Goal: Task Accomplishment & Management: Complete application form

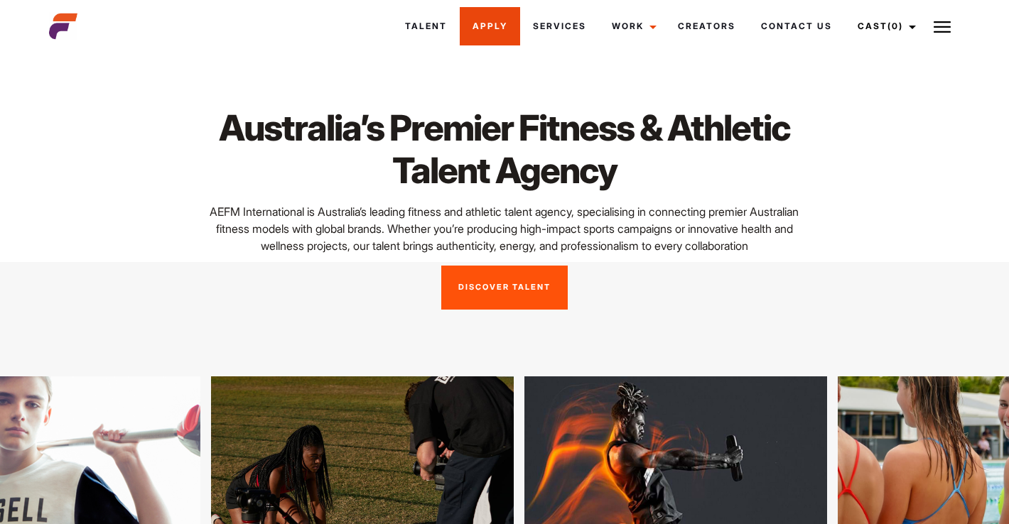
click at [493, 28] on link "Apply" at bounding box center [490, 26] width 60 height 38
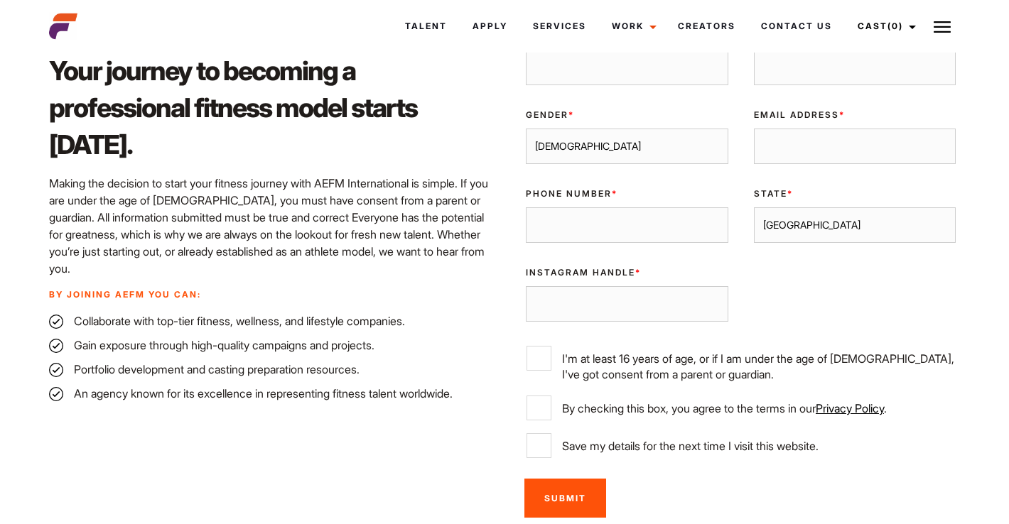
scroll to position [430, 0]
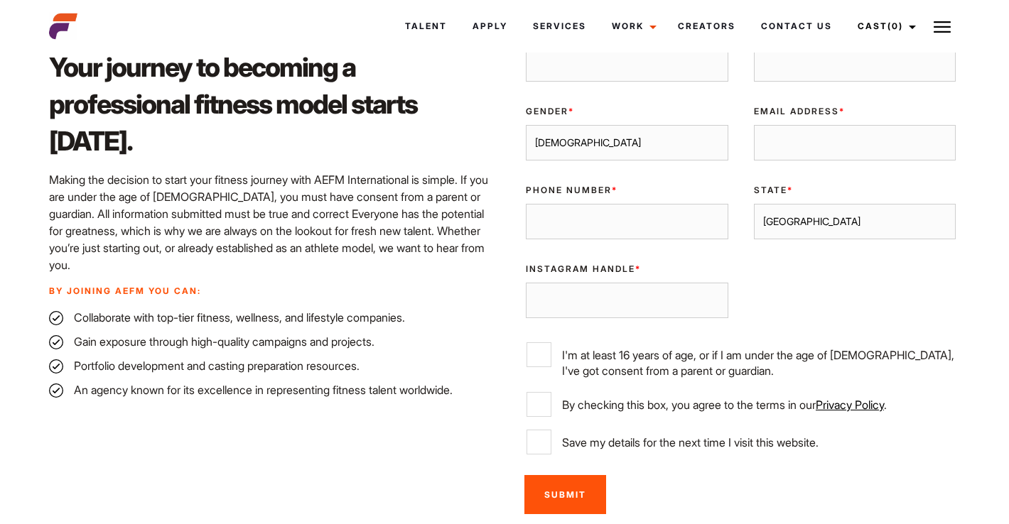
click at [546, 362] on input "I'm at least 16 years of age, or if I am under the age of [DEMOGRAPHIC_DATA], I…" at bounding box center [538, 354] width 25 height 25
checkbox input "true"
select select "[GEOGRAPHIC_DATA]"
type input "0410 935 712"
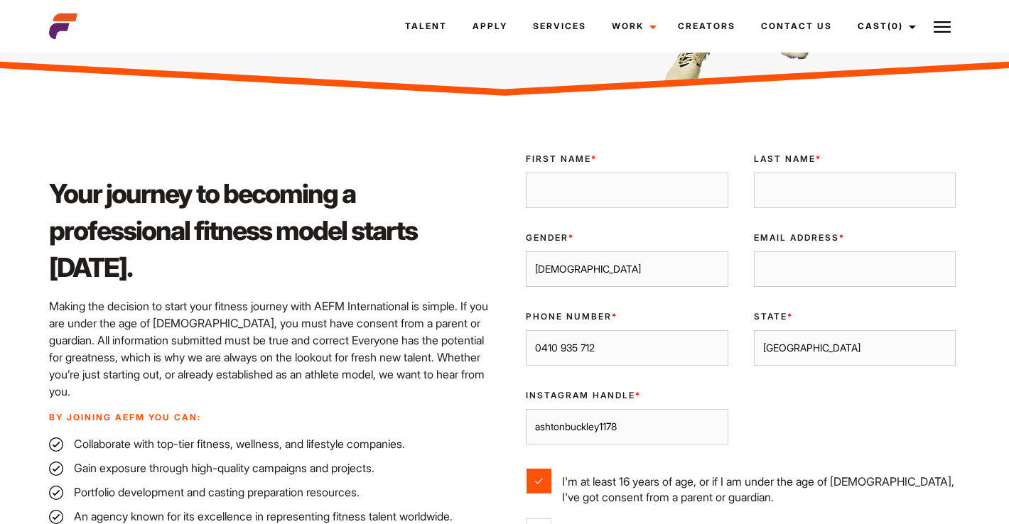
scroll to position [300, 0]
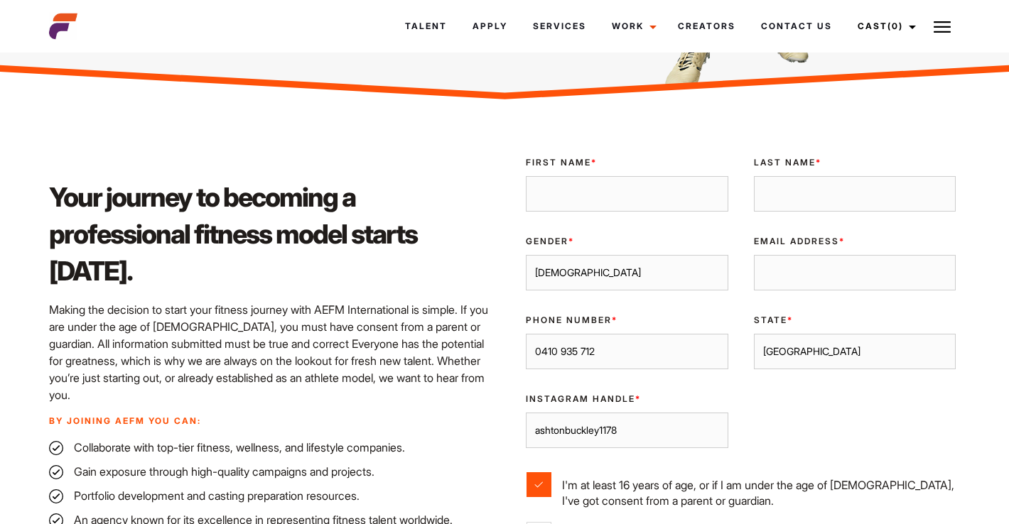
type input "ashtonbuckley1178"
click at [600, 170] on div "First Name *" at bounding box center [627, 184] width 228 height 79
type input "ashton"
type input "buckley"
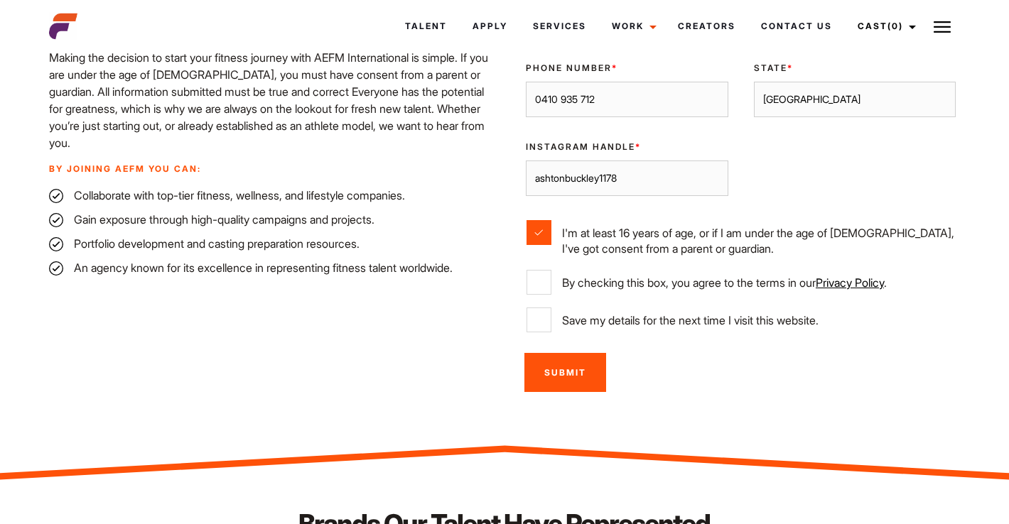
scroll to position [555, 0]
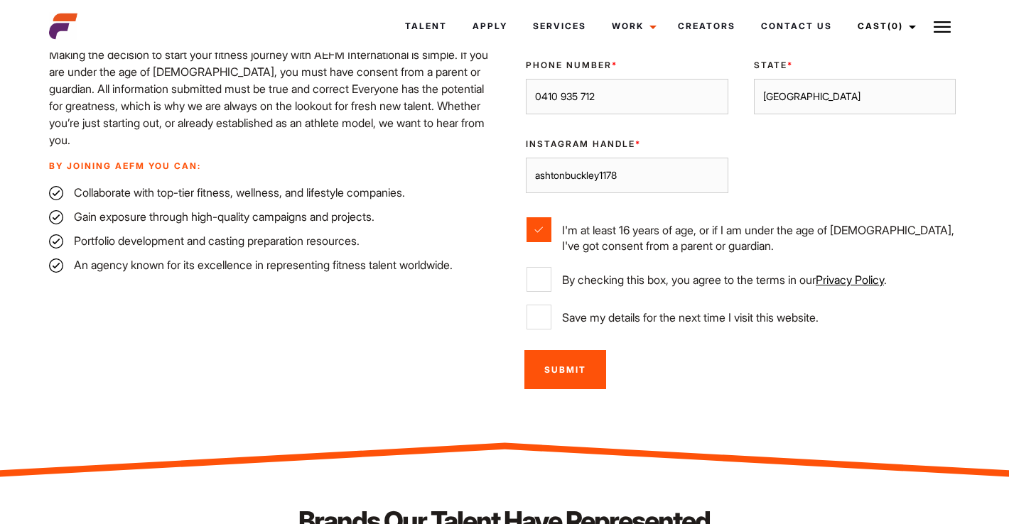
type input "ashton.buckley1178@gmail.com"
click at [545, 278] on input "By checking this box, you agree to the terms in our Privacy Policy ." at bounding box center [538, 279] width 25 height 25
checkbox input "true"
click at [884, 278] on link "Privacy Policy" at bounding box center [849, 280] width 68 height 14
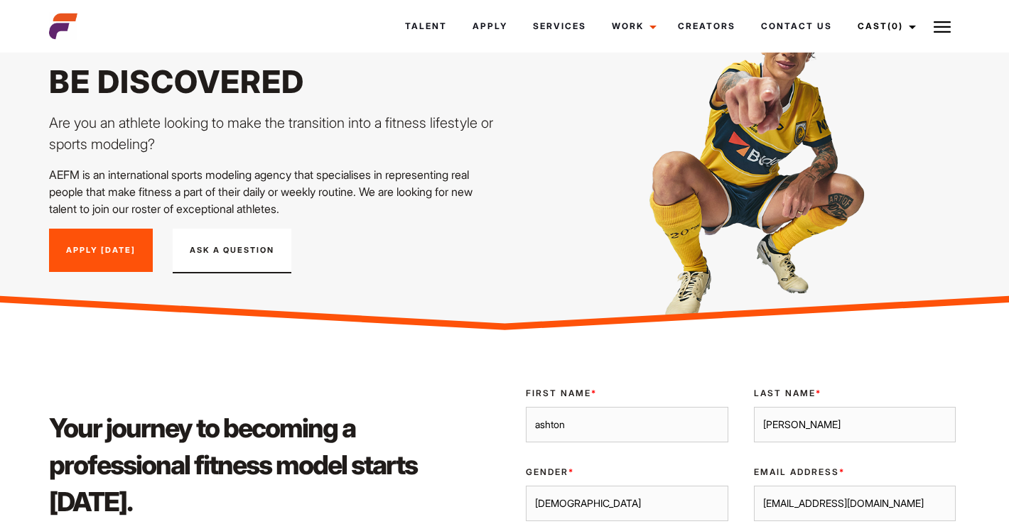
scroll to position [63, 0]
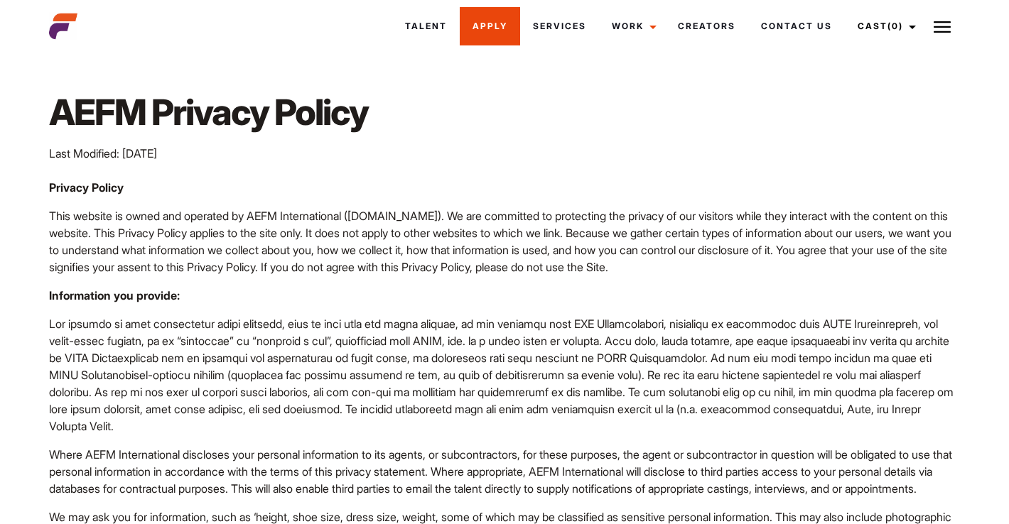
click at [482, 30] on link "Apply" at bounding box center [490, 26] width 60 height 38
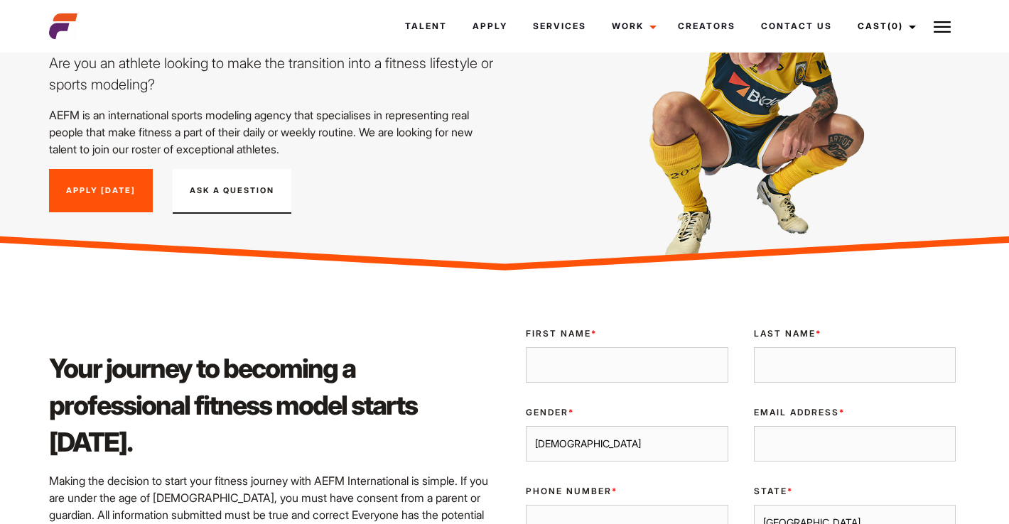
scroll to position [116, 0]
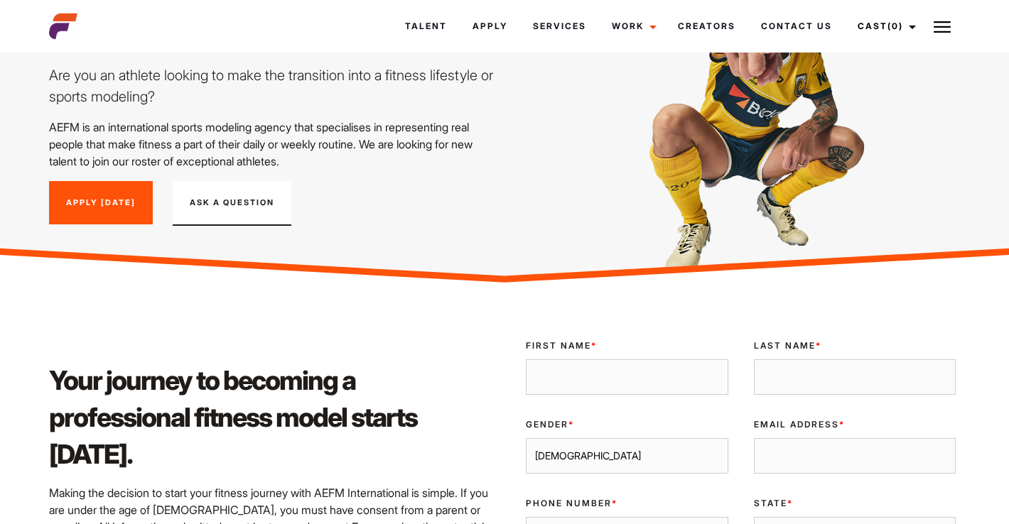
click at [130, 207] on link "Apply [DATE]" at bounding box center [101, 203] width 104 height 44
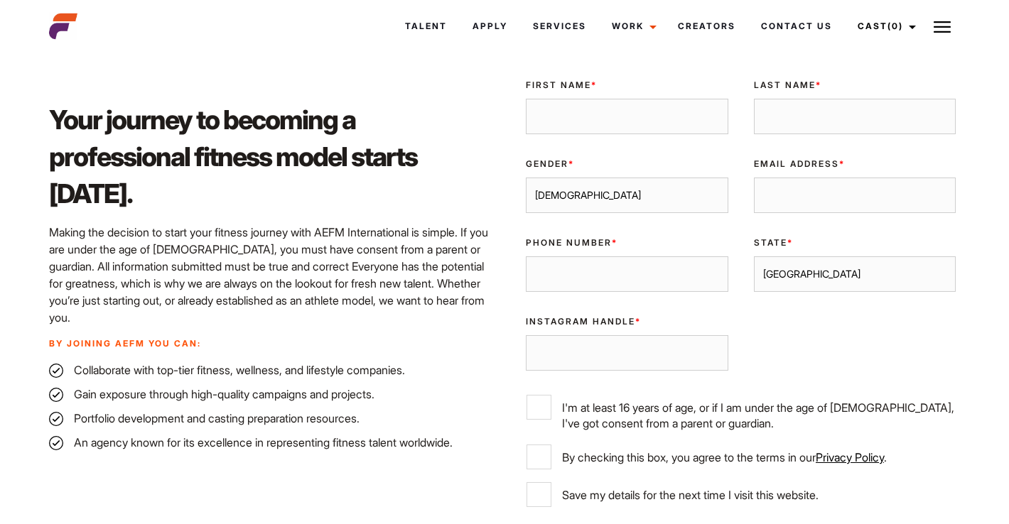
scroll to position [361, 0]
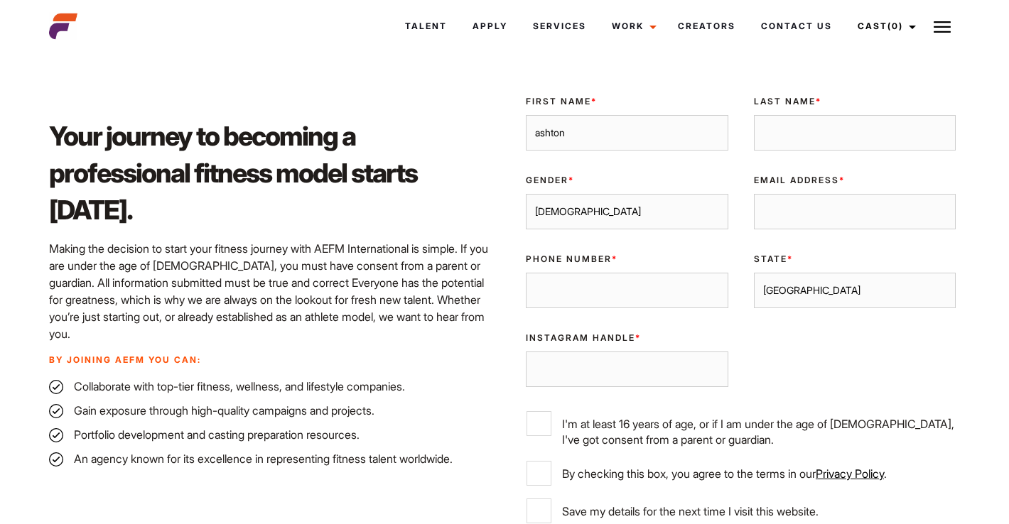
type input "ashton"
type input "n"
type input "buckley"
type input "ashton.buckley178@gmail.com"
select select "Melbourne"
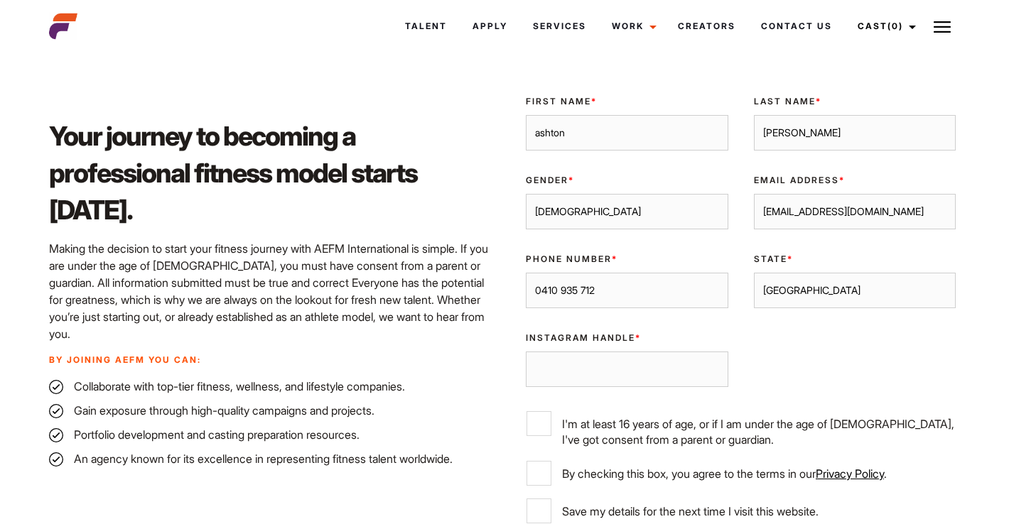
type input "0410 935 712"
type input "ashtonbuckley1178"
click at [540, 425] on input "I'm at least 16 years of age, or if I am under the age of [DEMOGRAPHIC_DATA], I…" at bounding box center [538, 423] width 25 height 25
checkbox input "true"
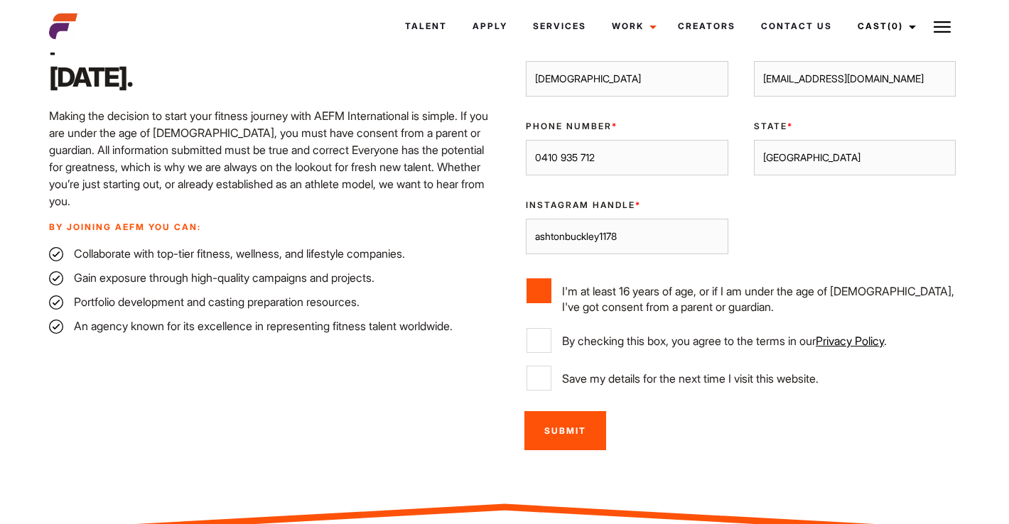
scroll to position [496, 0]
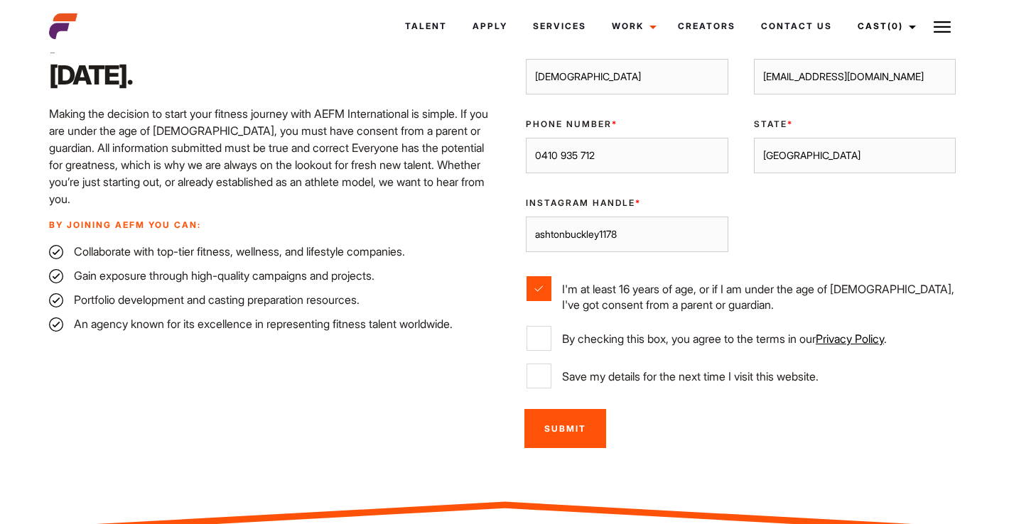
click at [545, 339] on input "By checking this box, you agree to the terms in our Privacy Policy ." at bounding box center [538, 338] width 25 height 25
checkbox input "true"
click at [545, 377] on input "Save my details for the next time I visit this website." at bounding box center [538, 376] width 25 height 25
checkbox input "true"
click at [581, 423] on input "Submit" at bounding box center [565, 428] width 82 height 39
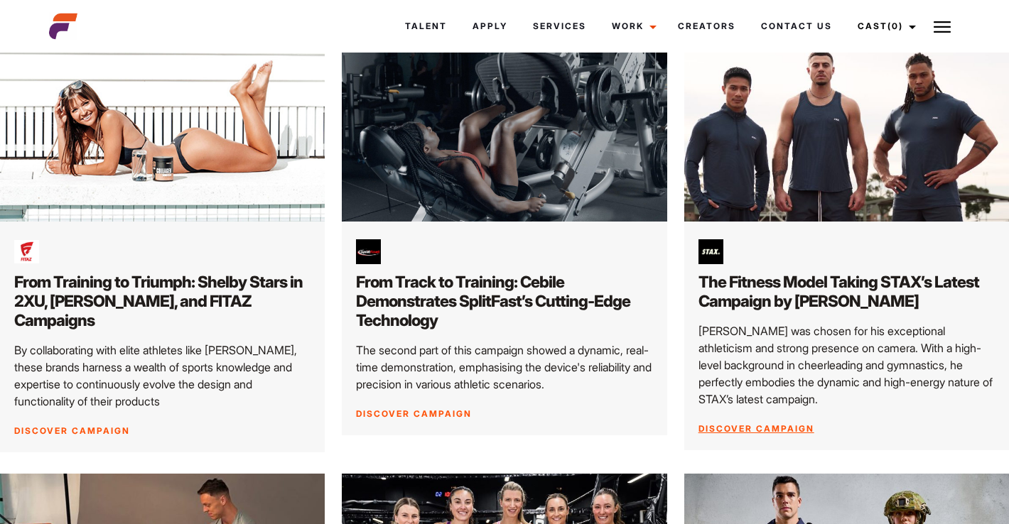
scroll to position [303, 0]
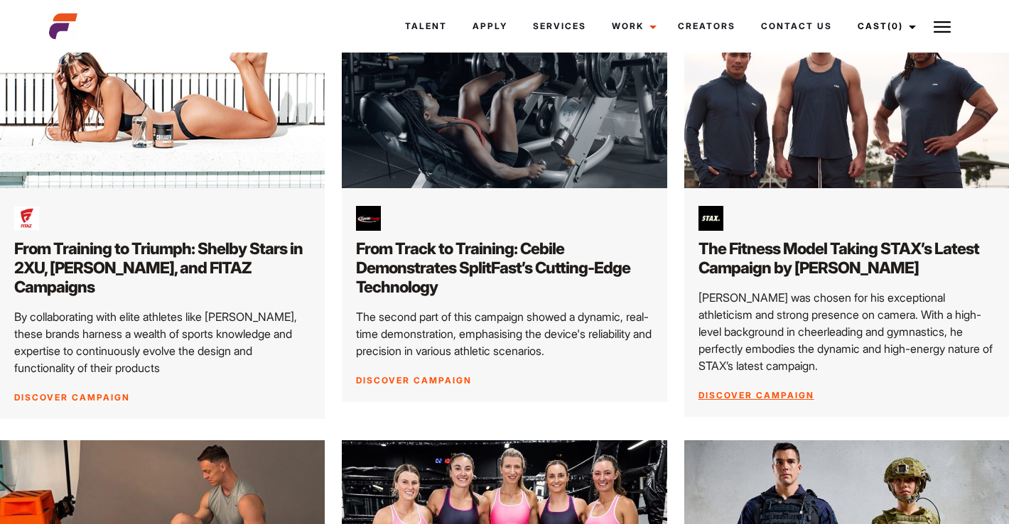
click at [761, 393] on link "Discover Campaign" at bounding box center [756, 395] width 116 height 11
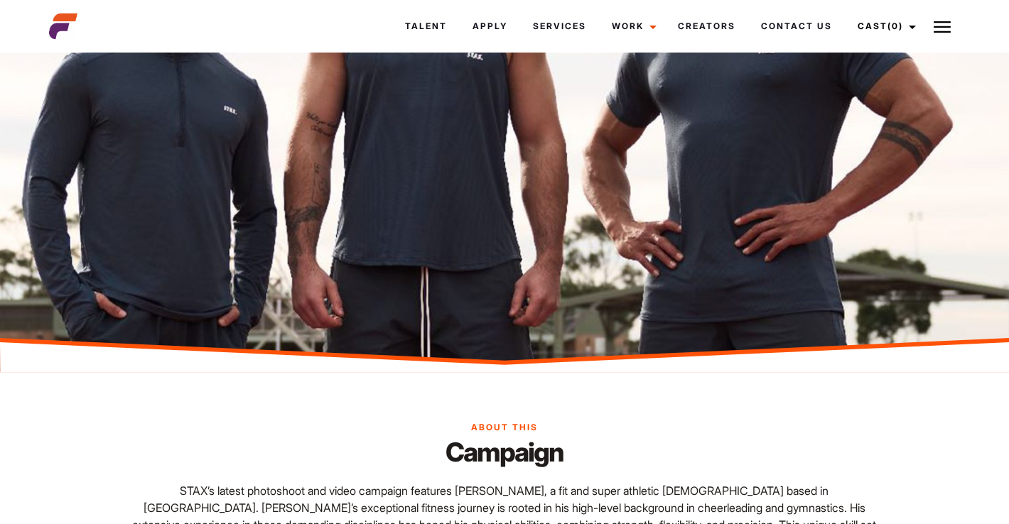
scroll to position [698, 0]
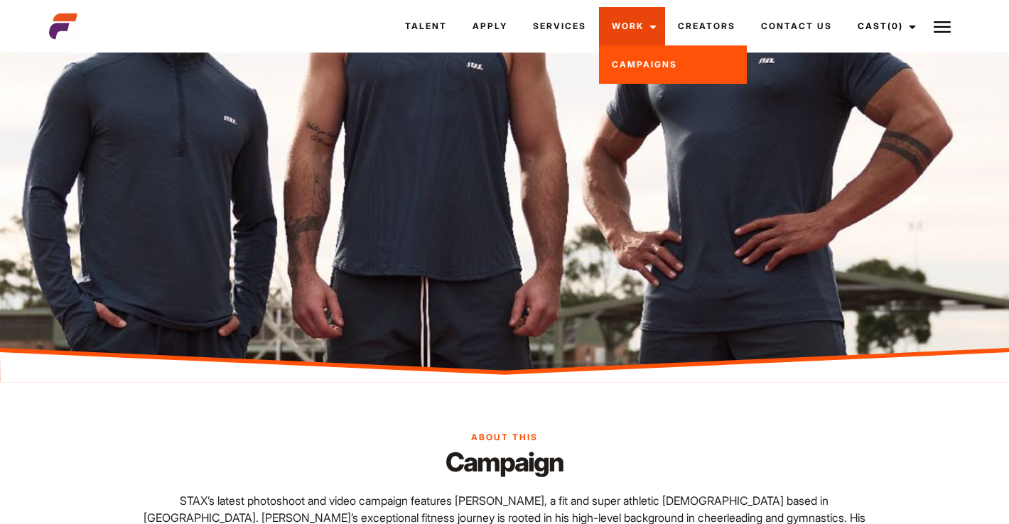
click at [628, 33] on link "Work" at bounding box center [632, 26] width 66 height 38
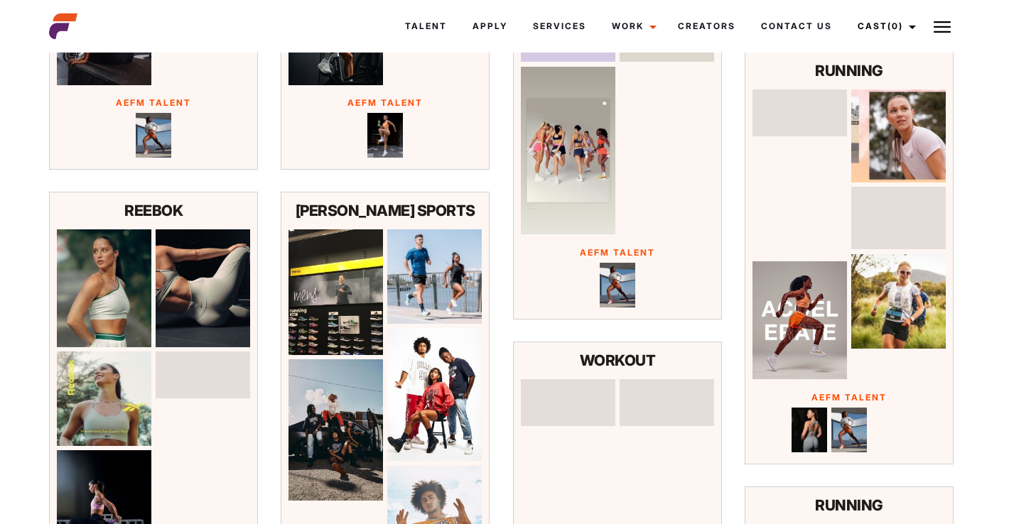
scroll to position [586, 0]
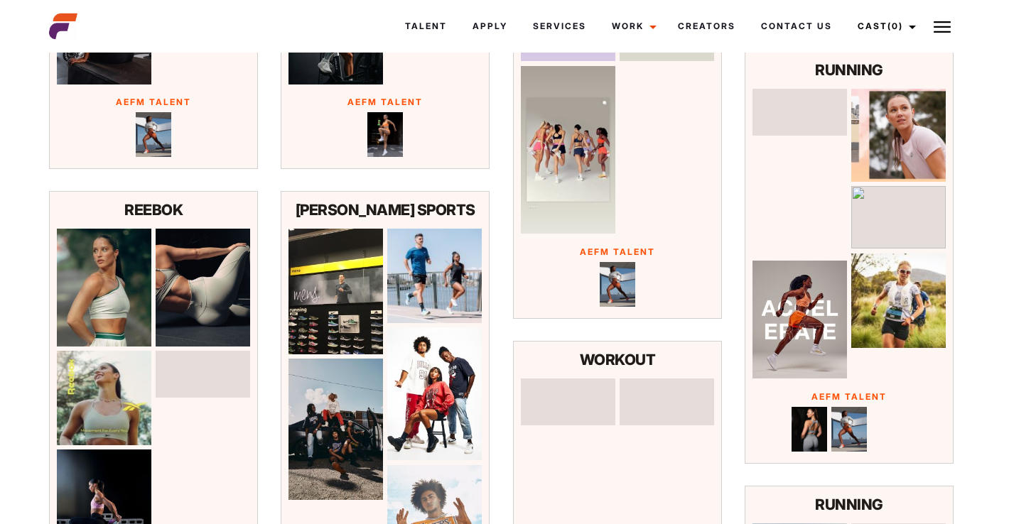
click at [835, 82] on p "RUNNING" at bounding box center [849, 70] width 194 height 23
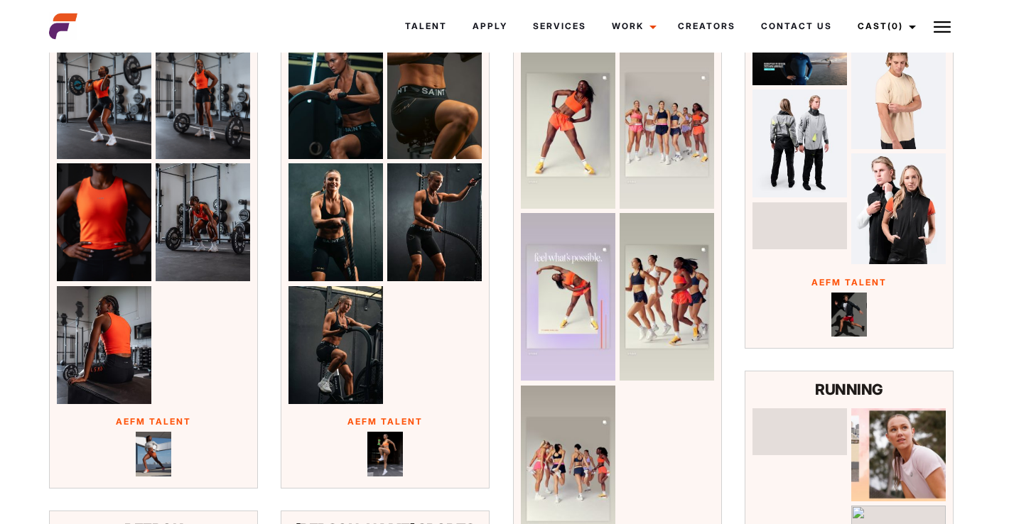
scroll to position [266, 0]
click at [154, 428] on p "AEFM Talent" at bounding box center [154, 421] width 194 height 13
click at [158, 462] on img at bounding box center [154, 454] width 36 height 45
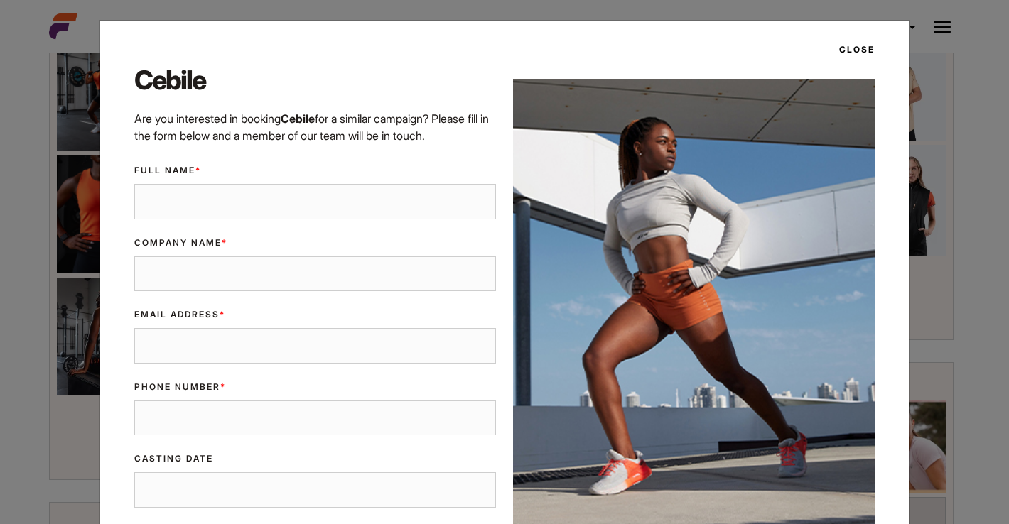
scroll to position [0, 0]
click at [872, 49] on button "Close" at bounding box center [852, 50] width 44 height 24
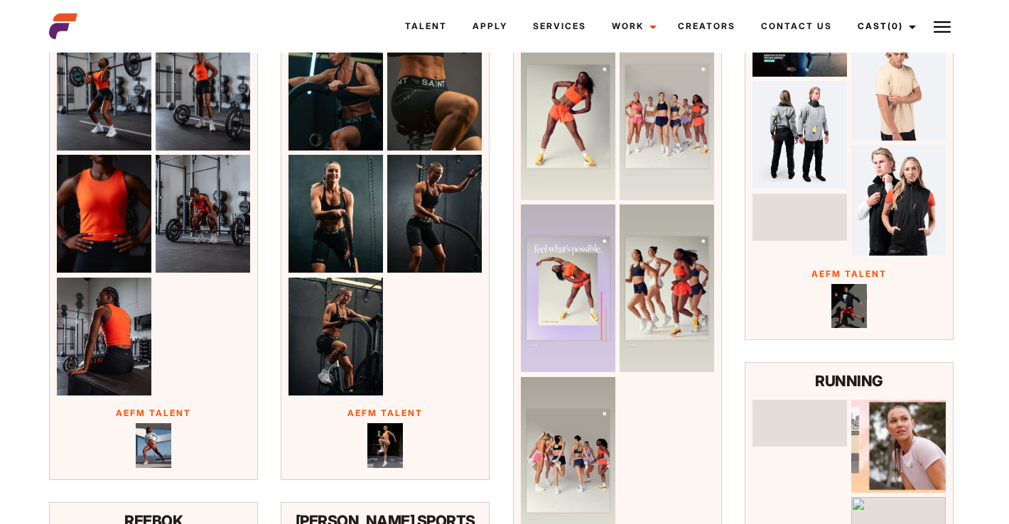
click at [161, 455] on img at bounding box center [154, 445] width 36 height 45
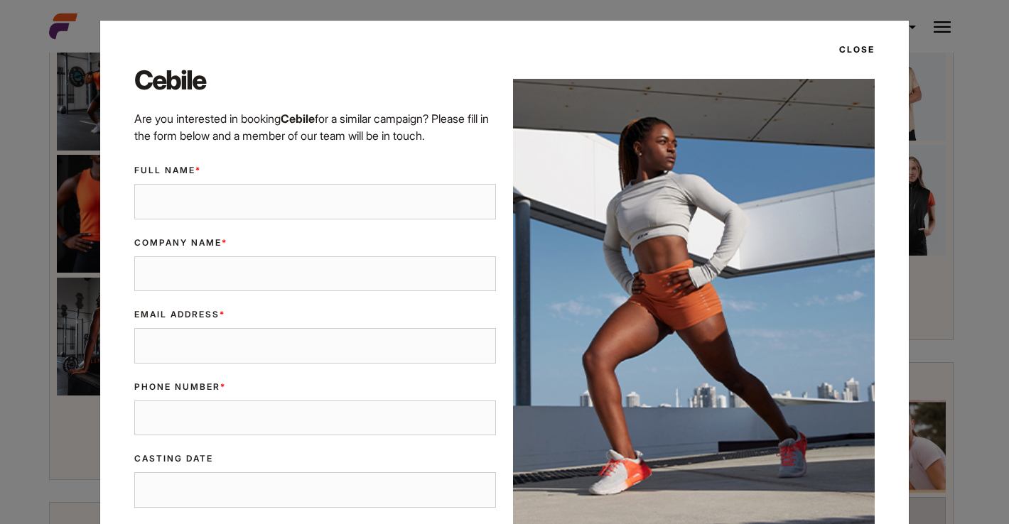
click at [858, 48] on button "Close" at bounding box center [852, 50] width 44 height 24
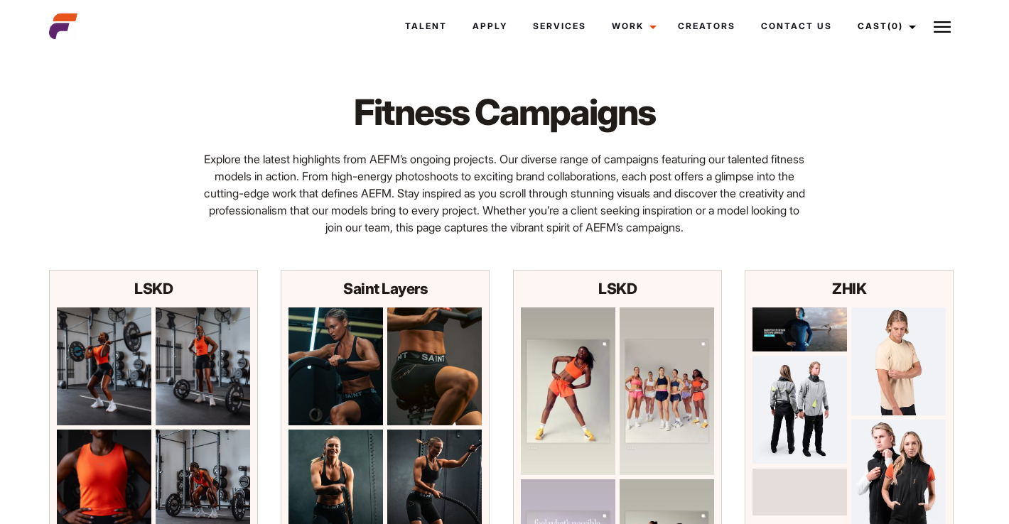
click at [425, 163] on p "Explore the latest highlights from AEFM’s ongoing projects. Our diverse range o…" at bounding box center [505, 193] width 602 height 85
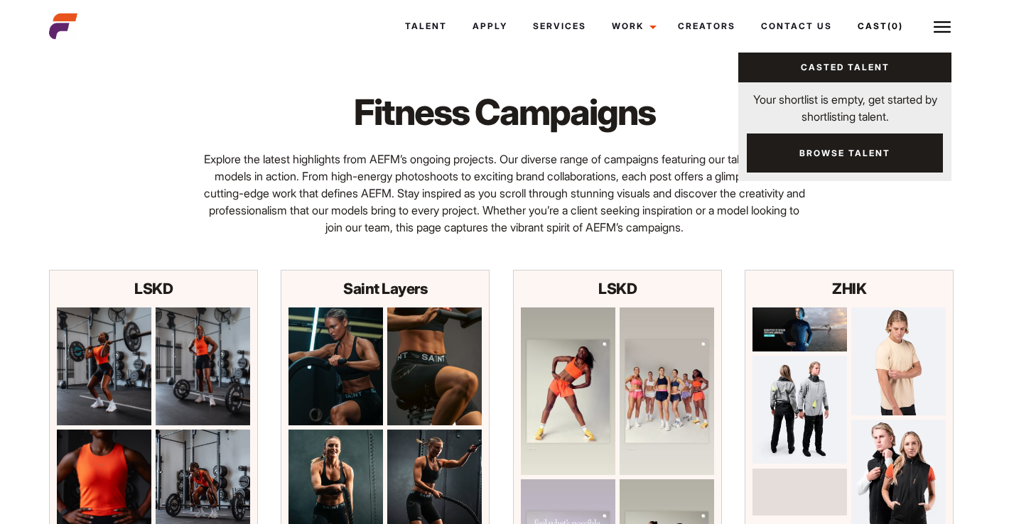
click at [862, 153] on link "Browse Talent" at bounding box center [844, 153] width 196 height 39
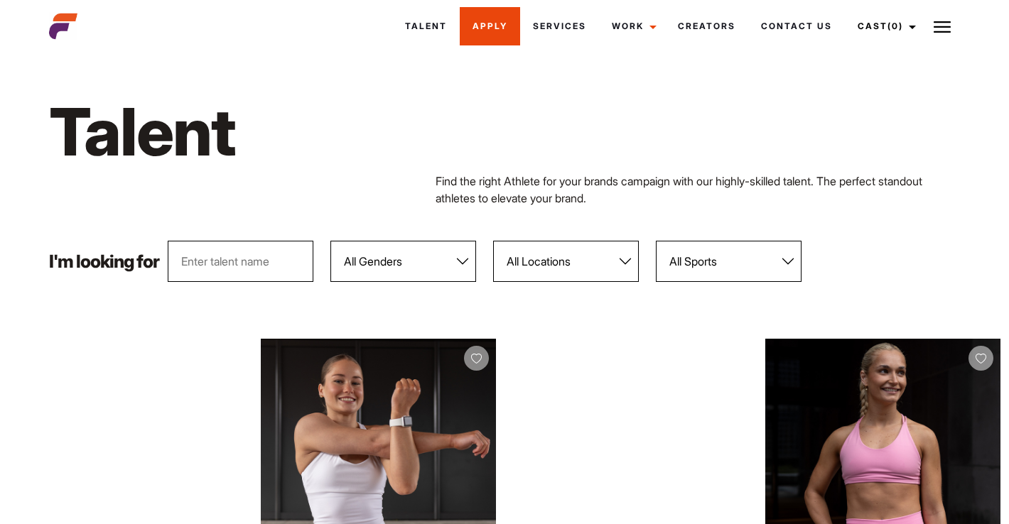
click at [474, 28] on link "Apply" at bounding box center [490, 26] width 60 height 38
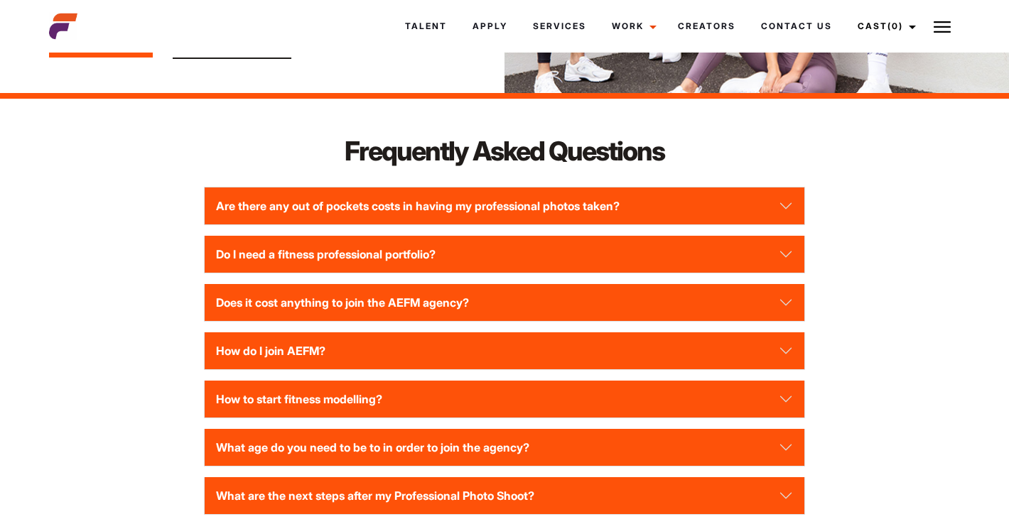
scroll to position [1839, 0]
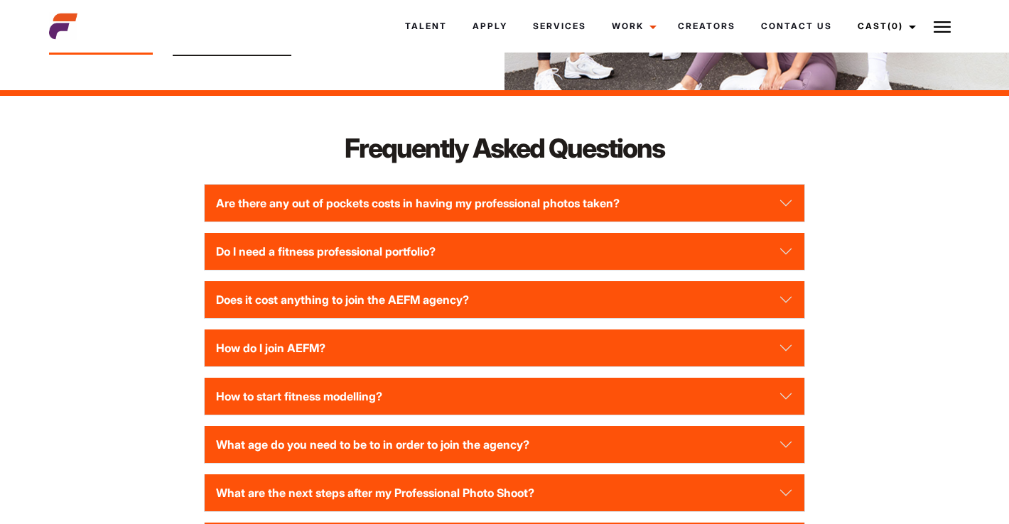
click at [428, 195] on button "Are there any out of pockets costs in having my professional photos taken?" at bounding box center [505, 203] width 600 height 37
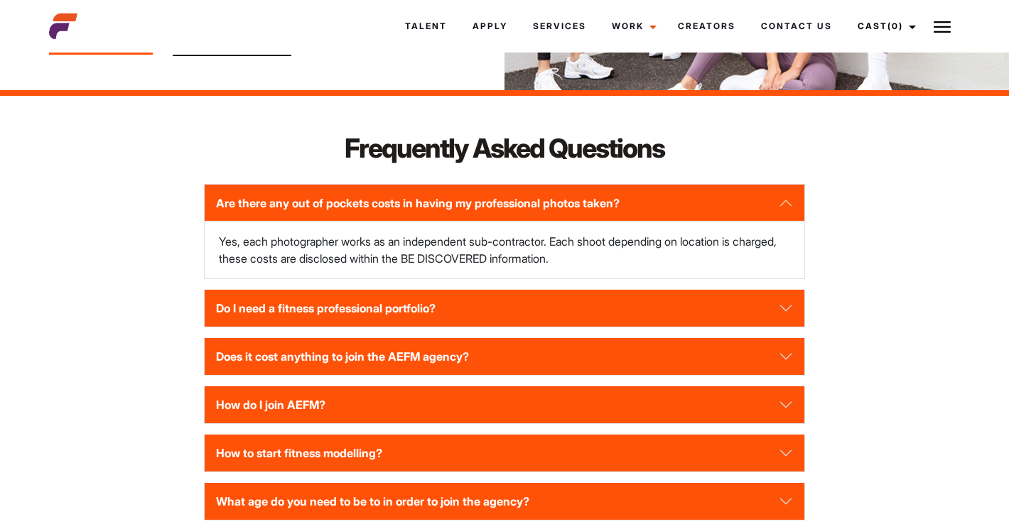
click at [428, 197] on button "Are there any out of pockets costs in having my professional photos taken?" at bounding box center [505, 203] width 600 height 37
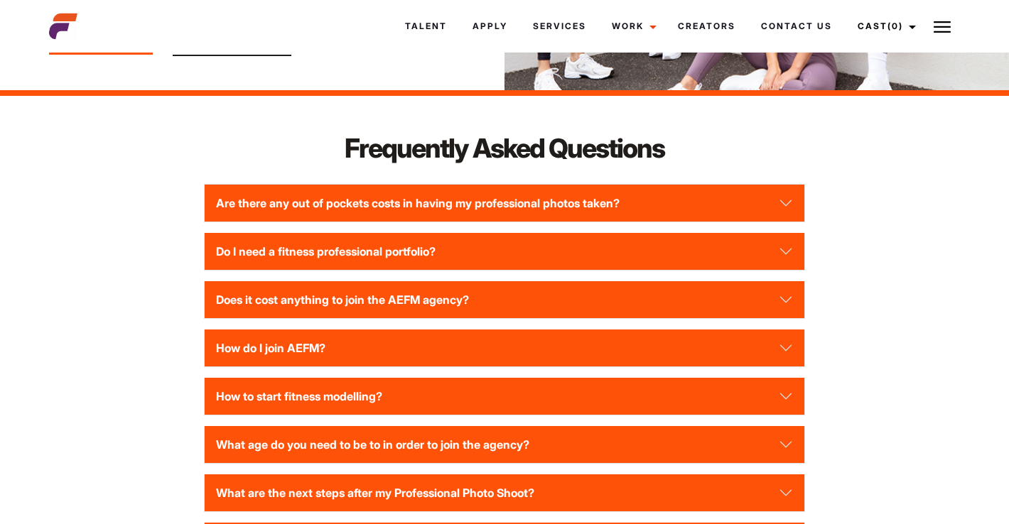
click at [432, 243] on button "Do I need a fitness professional portfolio?" at bounding box center [505, 251] width 600 height 37
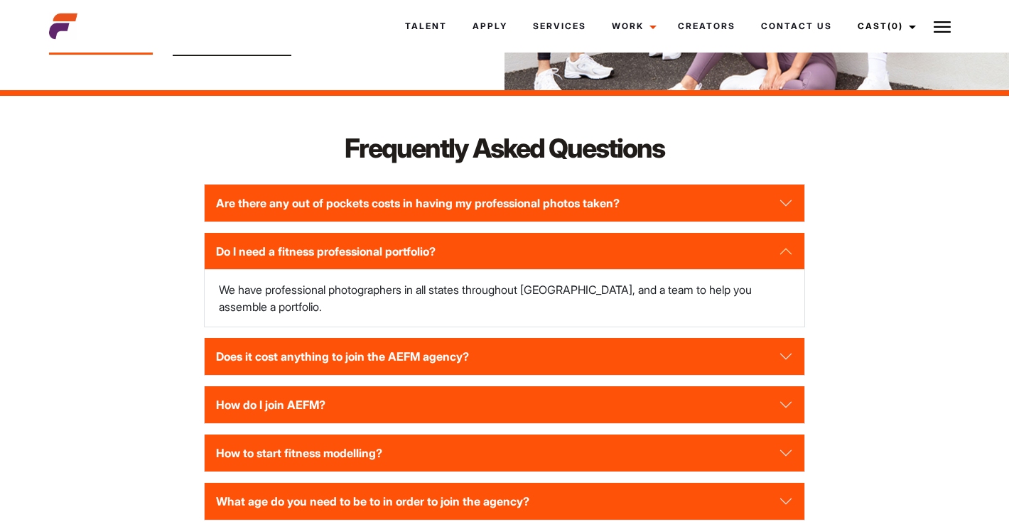
click at [432, 243] on button "Do I need a fitness professional portfolio?" at bounding box center [505, 251] width 600 height 37
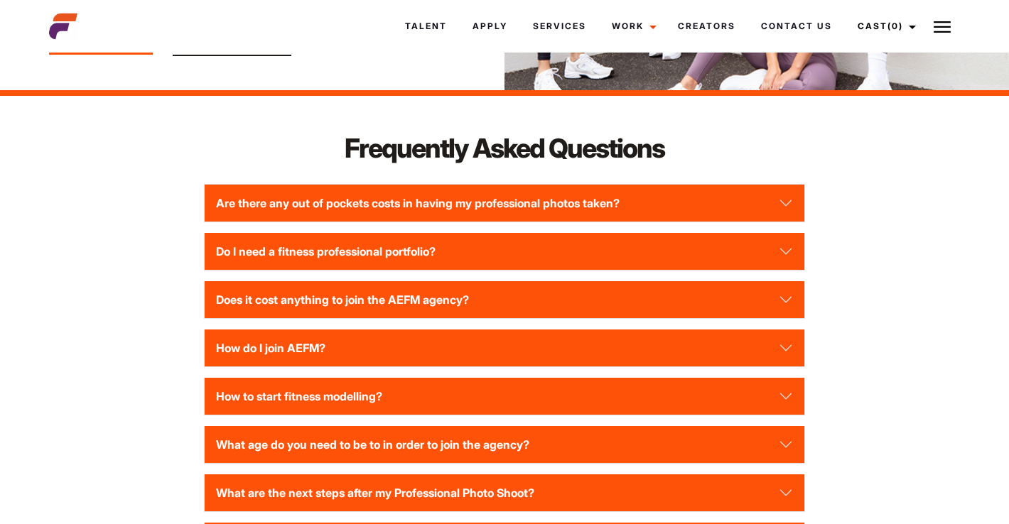
click at [424, 342] on button "How do I join AEFM?" at bounding box center [505, 348] width 600 height 37
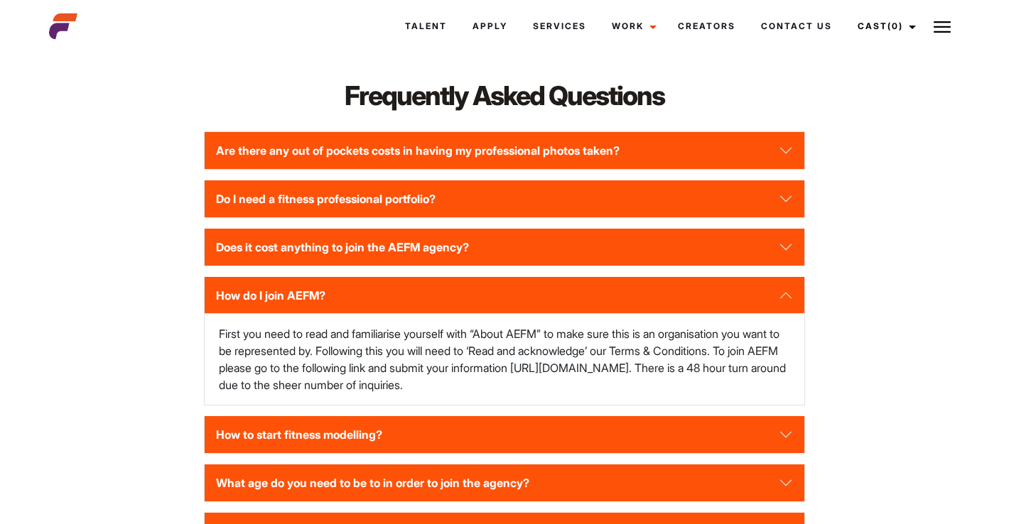
scroll to position [1893, 0]
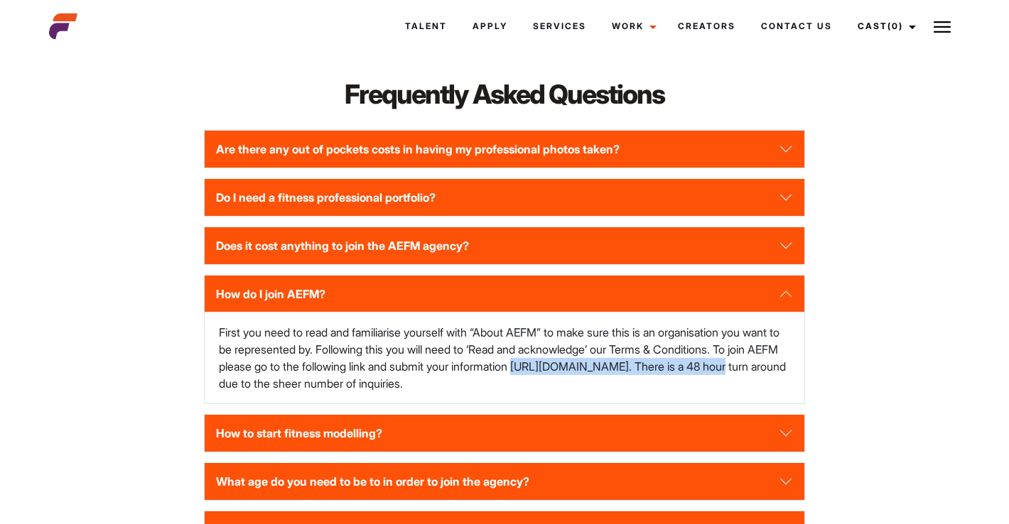
drag, startPoint x: 606, startPoint y: 364, endPoint x: 282, endPoint y: 381, distance: 324.3
click at [282, 381] on p "First you need to read and familiarise yourself with “About AEFM” to make sure …" at bounding box center [505, 358] width 572 height 68
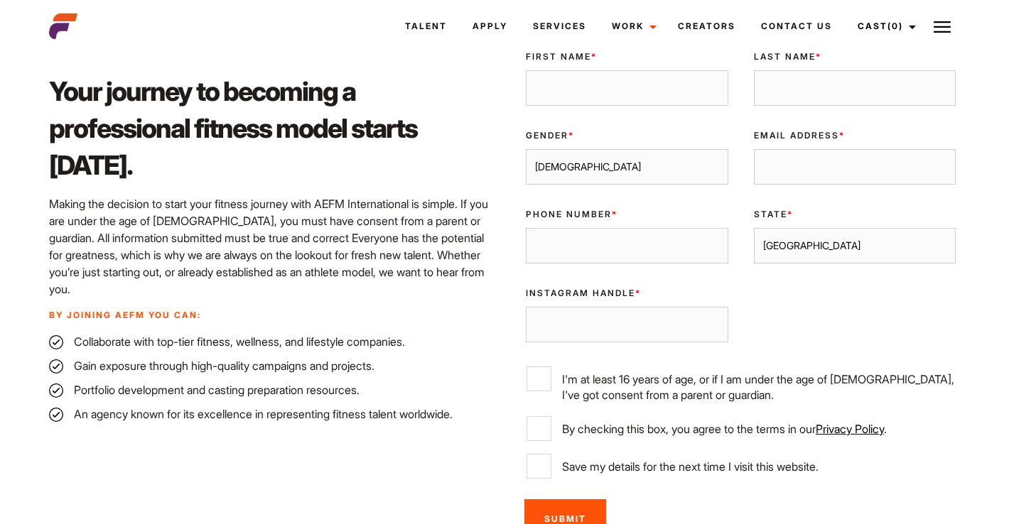
scroll to position [406, 0]
click at [539, 464] on input "Save my details for the next time I visit this website." at bounding box center [538, 465] width 25 height 25
checkbox input "true"
click at [548, 444] on div "Privacy * By checking this box, you agree to the terms in our Privacy Policy ." at bounding box center [740, 434] width 455 height 38
click at [548, 435] on input "By checking this box, you agree to the terms in our Privacy Policy ." at bounding box center [538, 427] width 25 height 25
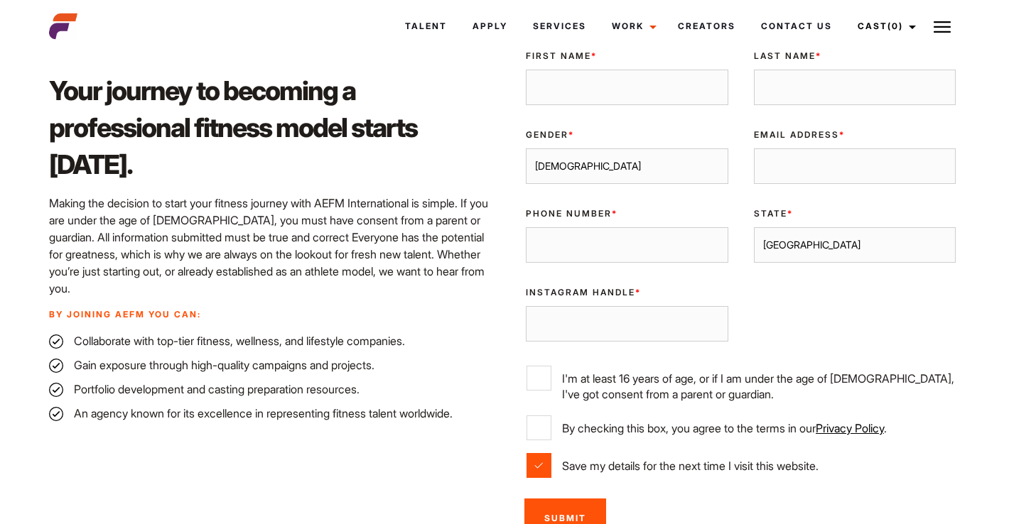
checkbox input "true"
click at [548, 396] on label "I'm at least 16 years of age, or if I am under the age of [DEMOGRAPHIC_DATA], I…" at bounding box center [740, 384] width 428 height 36
click at [548, 391] on input "I'm at least 16 years of age, or if I am under the age of [DEMOGRAPHIC_DATA], I…" at bounding box center [538, 378] width 25 height 25
checkbox input "true"
type input "ashtonbuckley1178@gmail.com"
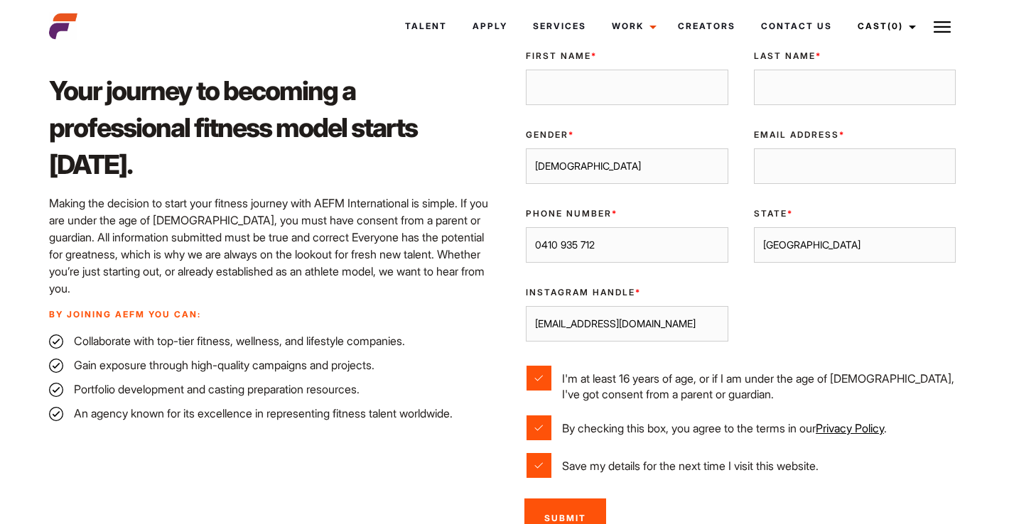
type input "0410 935 712"
select select "[GEOGRAPHIC_DATA]"
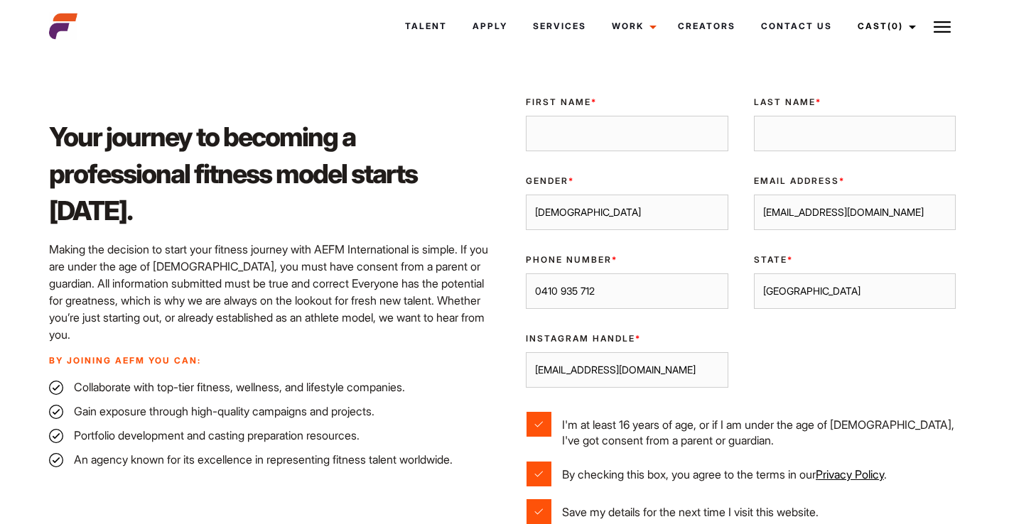
scroll to position [349, 0]
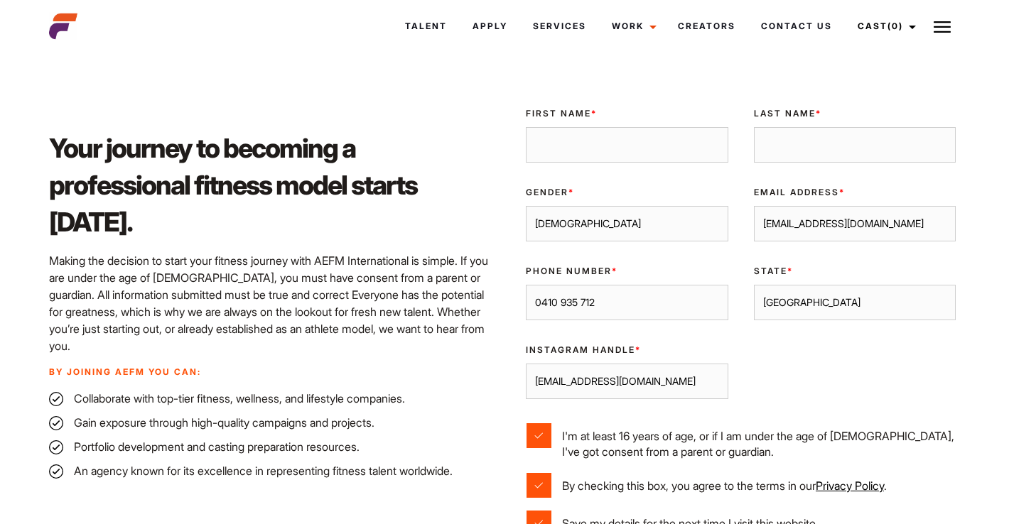
type input "ashton.buckley1178@gmail.com"
type input "ashton"
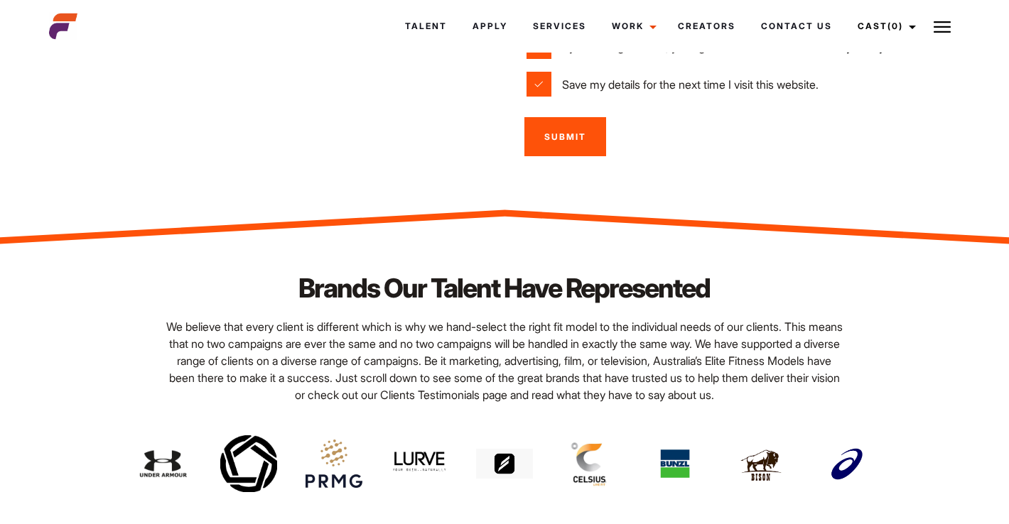
scroll to position [751, 0]
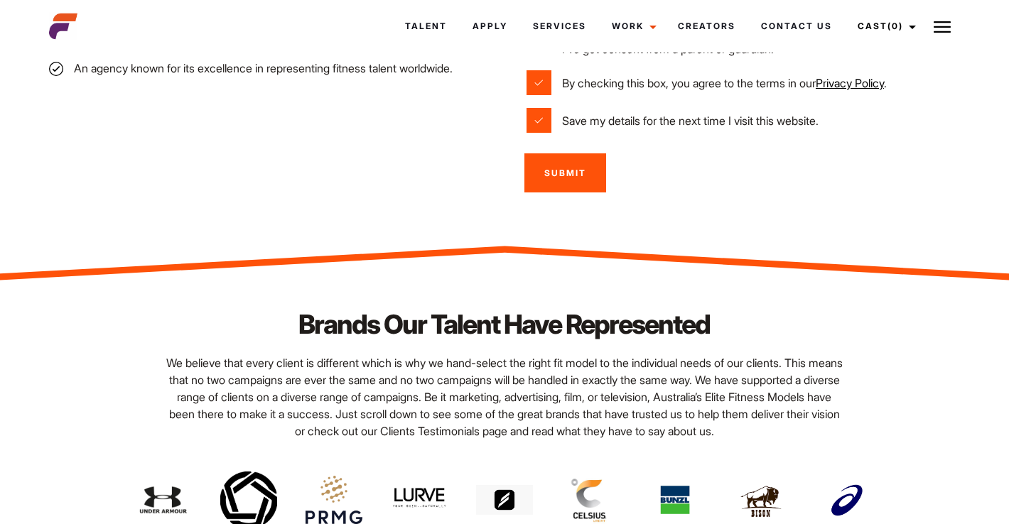
type input "buckley"
click at [588, 174] on input "Submit" at bounding box center [565, 172] width 82 height 39
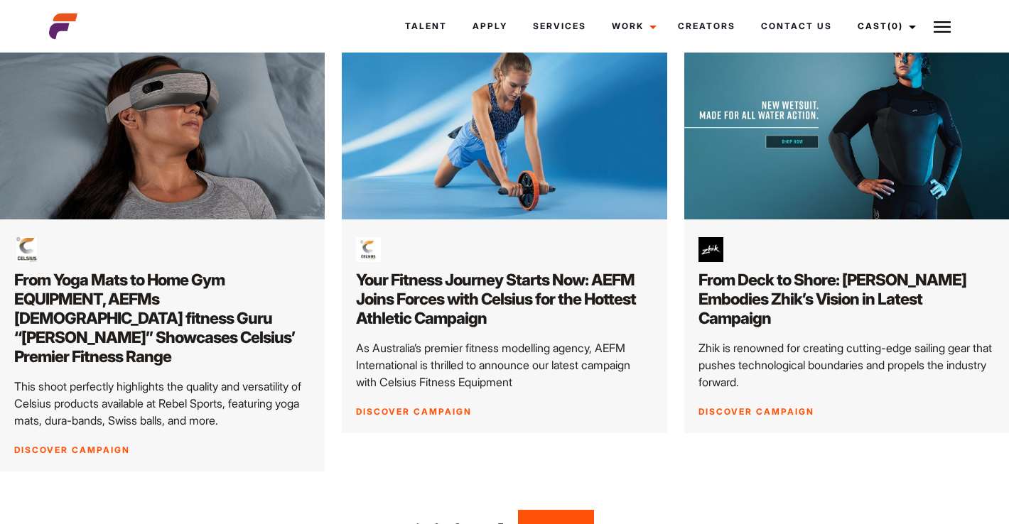
scroll to position [2032, 0]
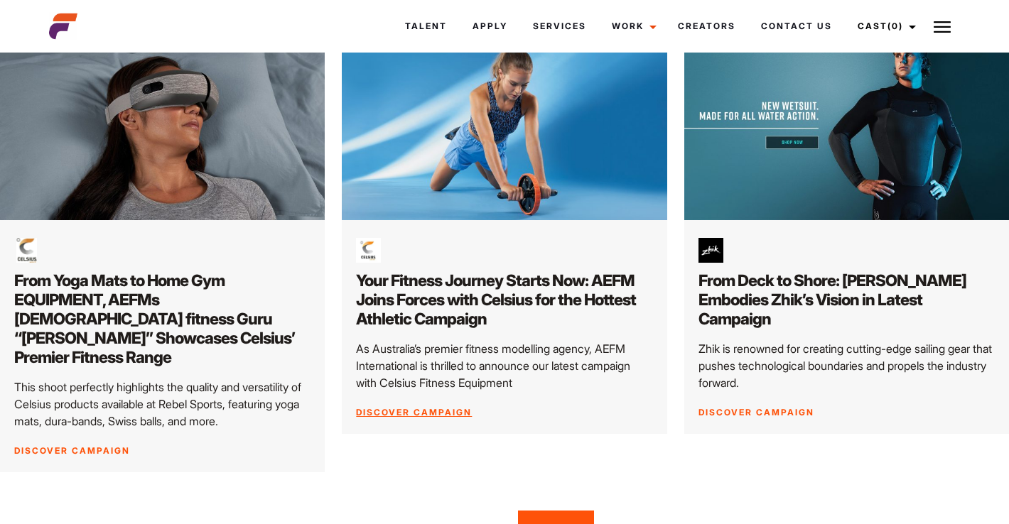
click at [437, 407] on link "Discover Campaign" at bounding box center [414, 412] width 116 height 11
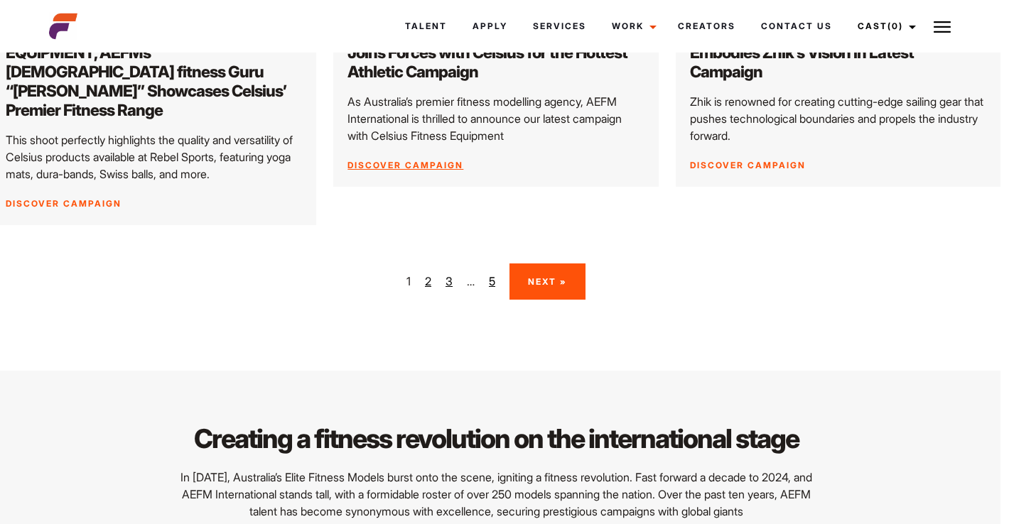
scroll to position [2280, 8]
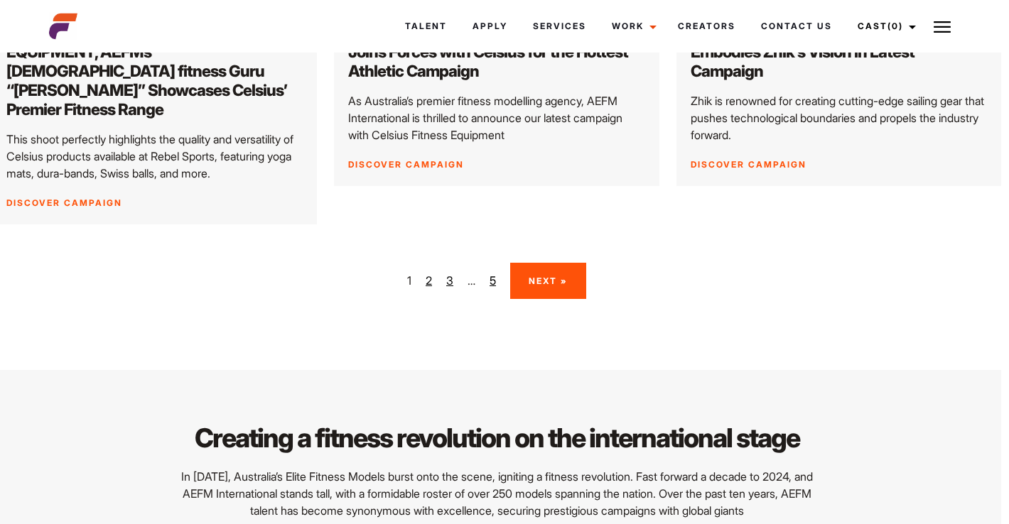
click at [425, 272] on link "2" at bounding box center [428, 280] width 6 height 17
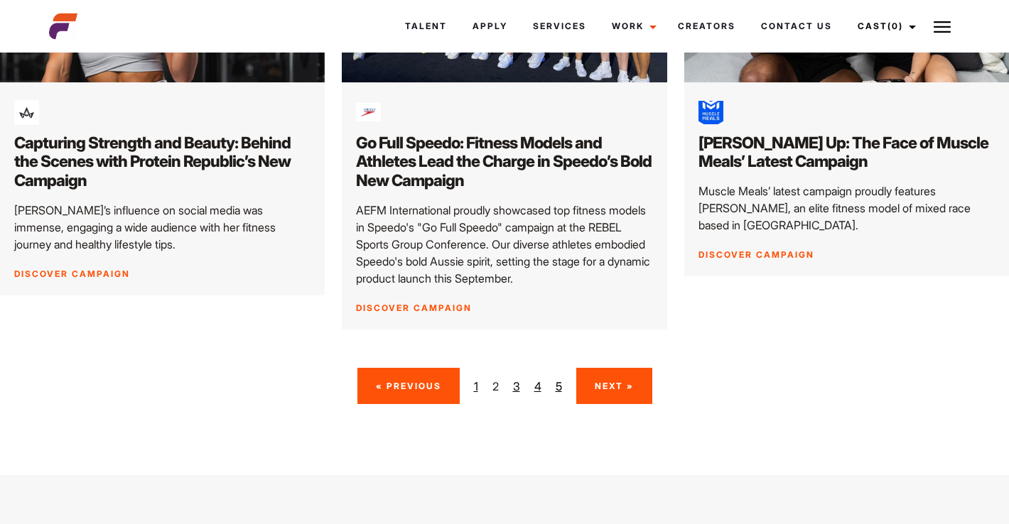
scroll to position [2136, 0]
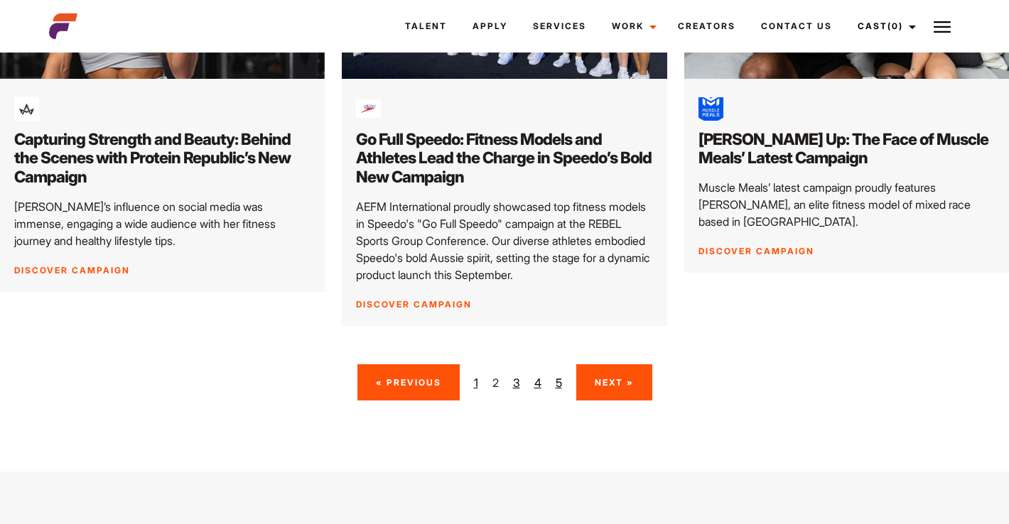
click at [513, 374] on link "3" at bounding box center [516, 382] width 7 height 17
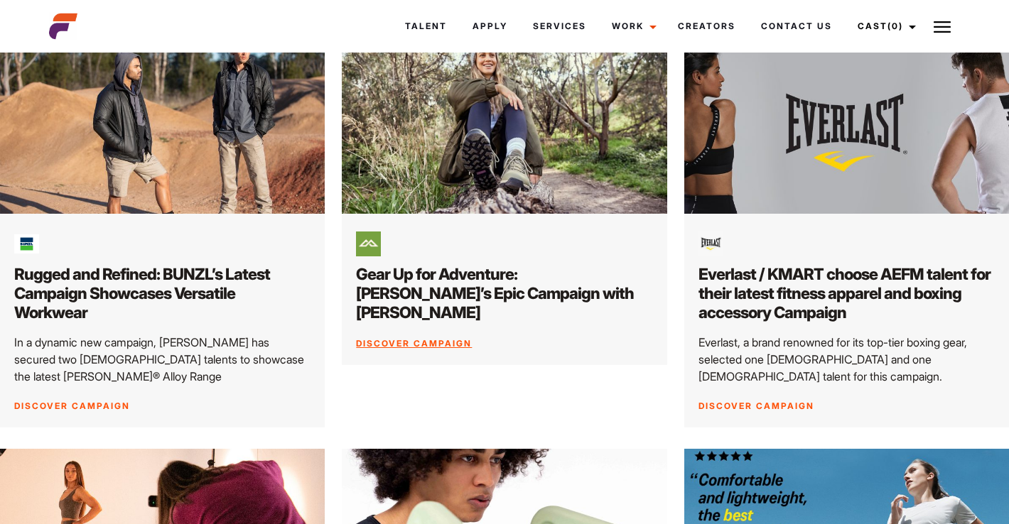
scroll to position [1171, 0]
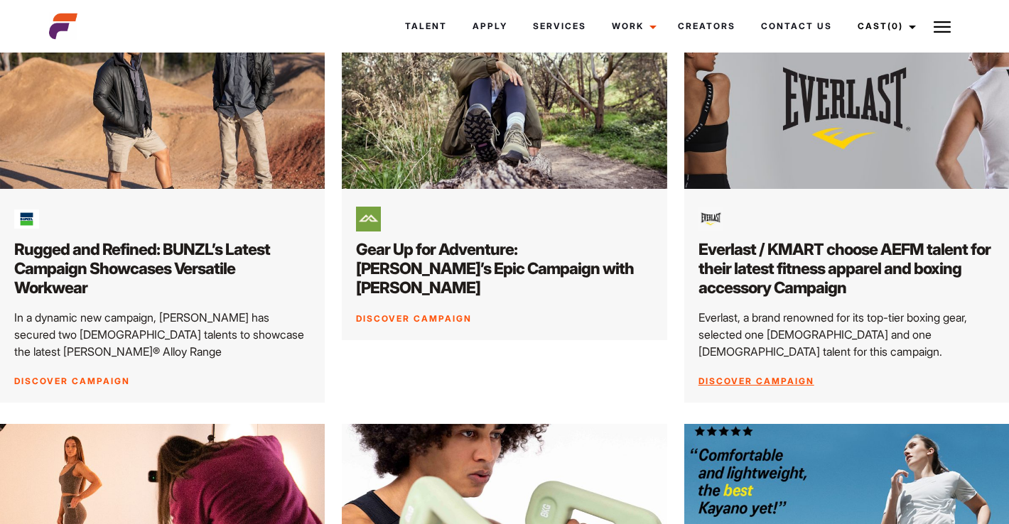
click at [778, 376] on link "Discover Campaign" at bounding box center [756, 381] width 116 height 11
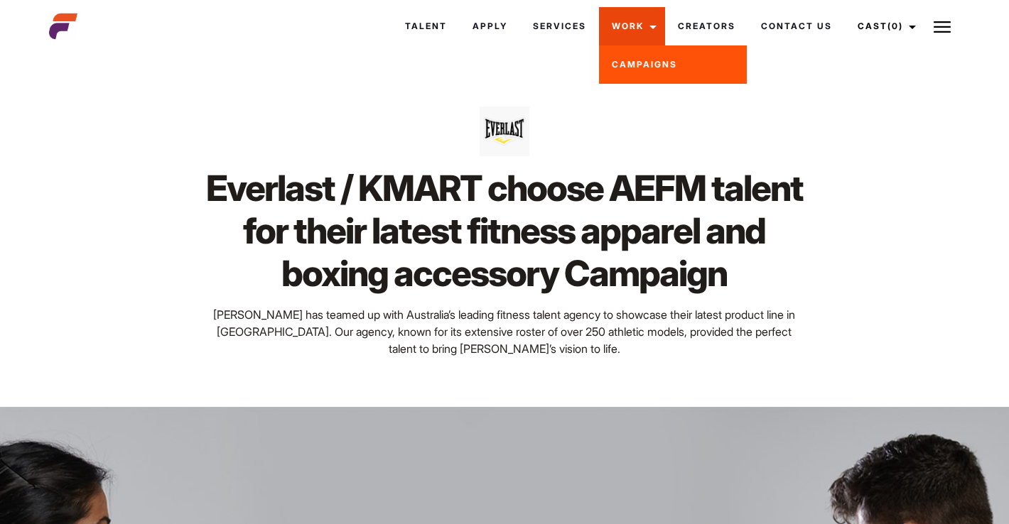
click at [630, 31] on link "Work" at bounding box center [632, 26] width 66 height 38
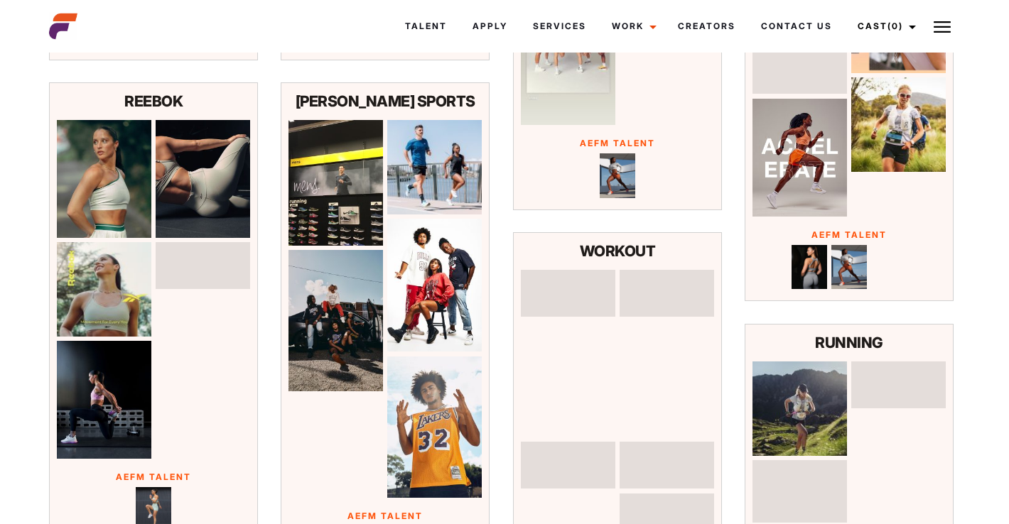
scroll to position [673, 0]
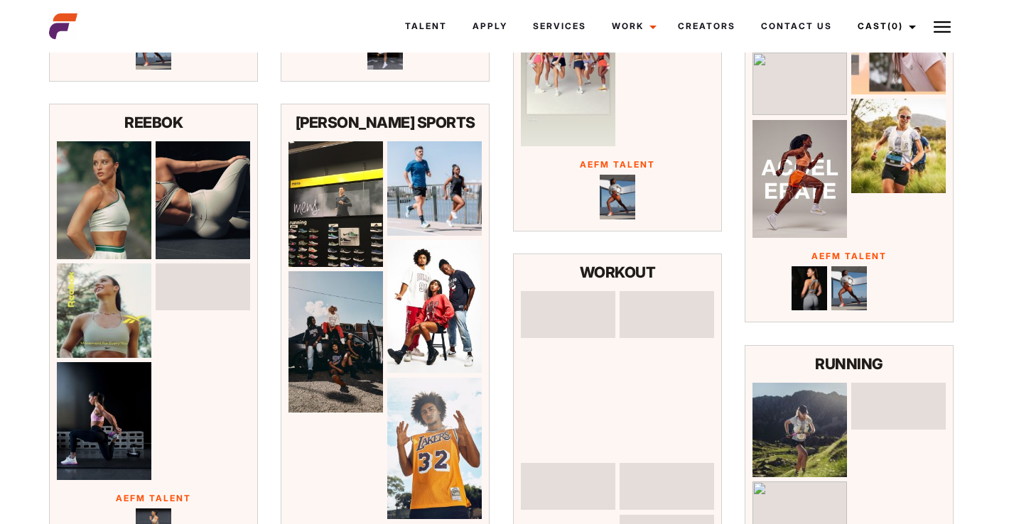
click at [399, 134] on p "REEBEL SPORTS" at bounding box center [385, 123] width 194 height 23
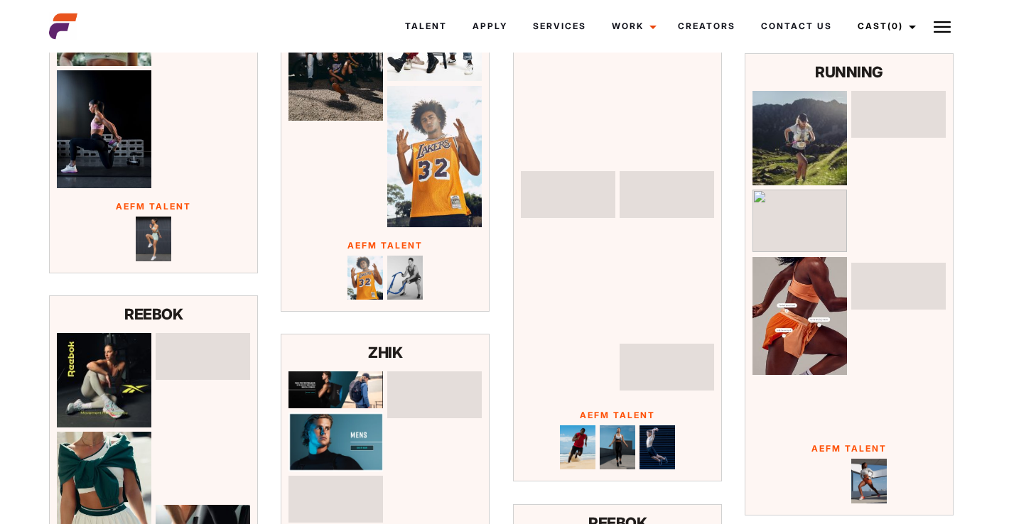
scroll to position [1036, 0]
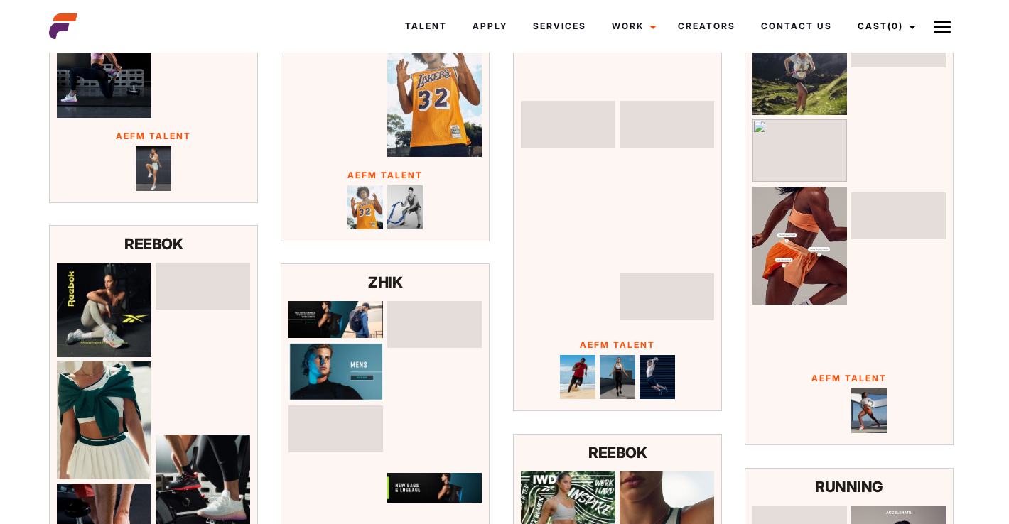
click at [464, 230] on div at bounding box center [385, 207] width 194 height 45
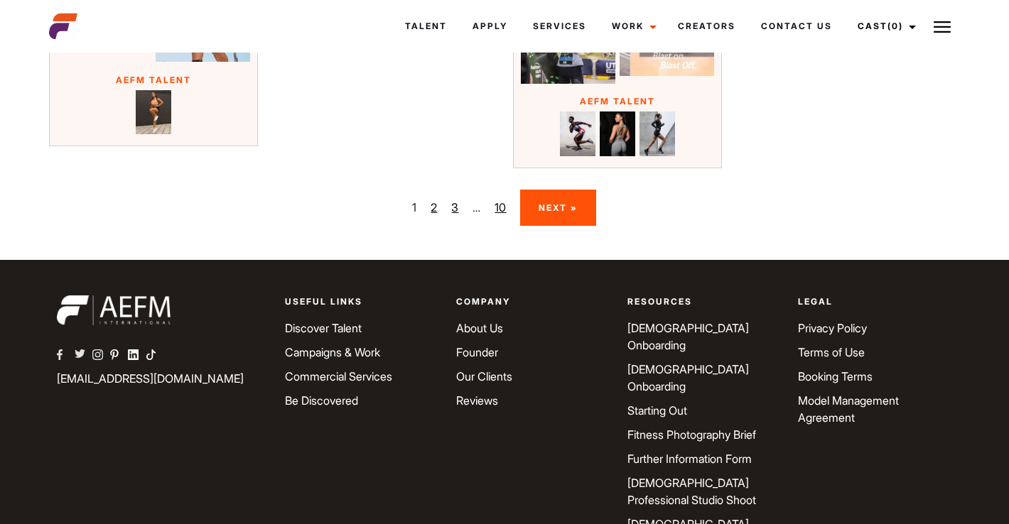
scroll to position [2128, 0]
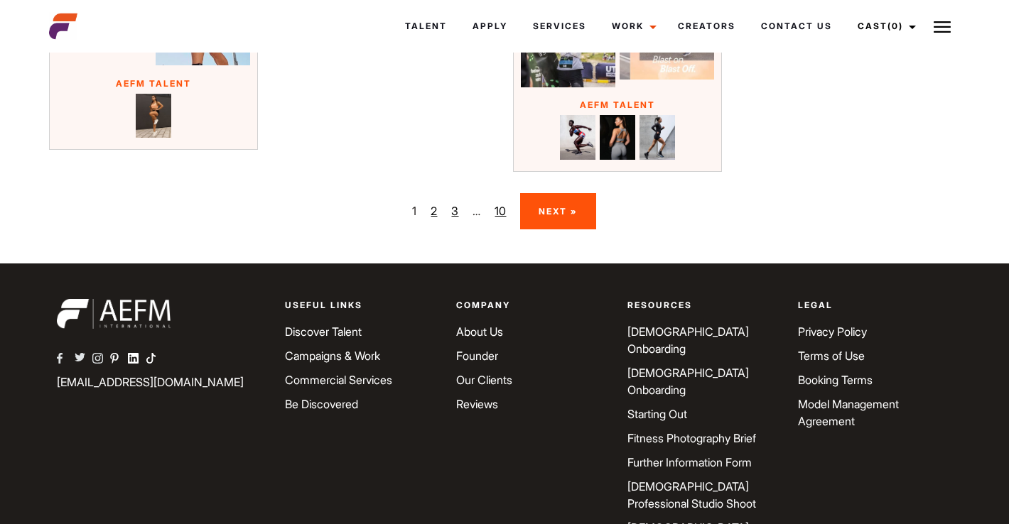
click at [499, 219] on link "10" at bounding box center [499, 210] width 11 height 17
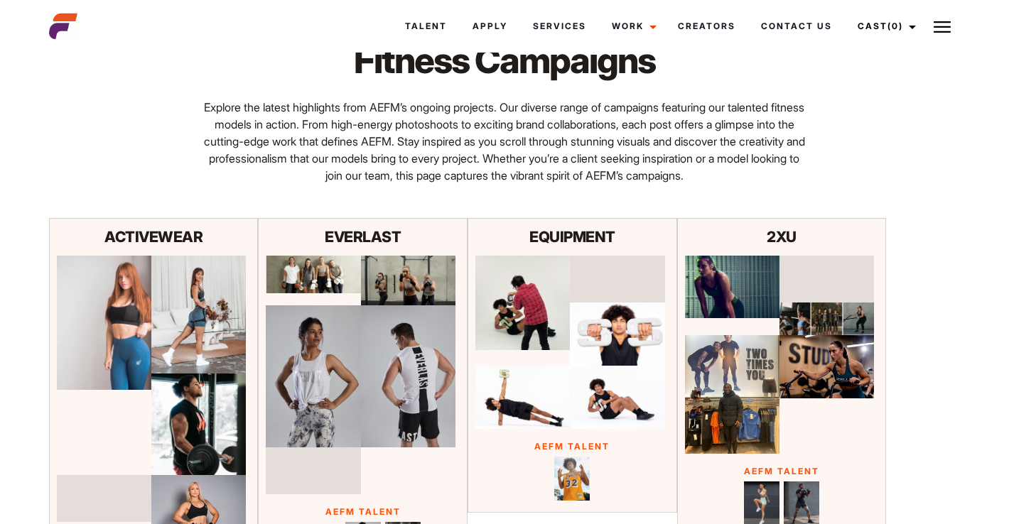
scroll to position [49, 0]
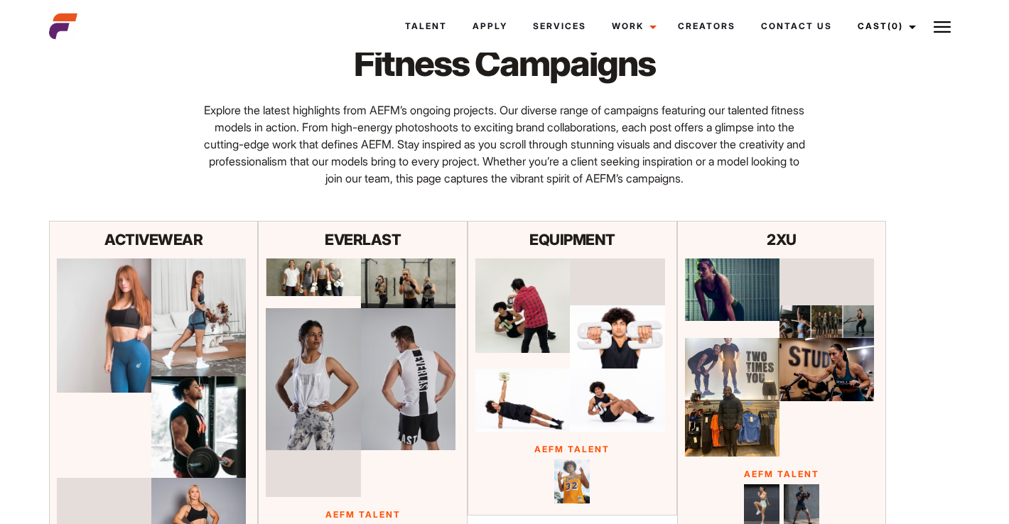
click at [788, 248] on p "2XU" at bounding box center [782, 240] width 194 height 23
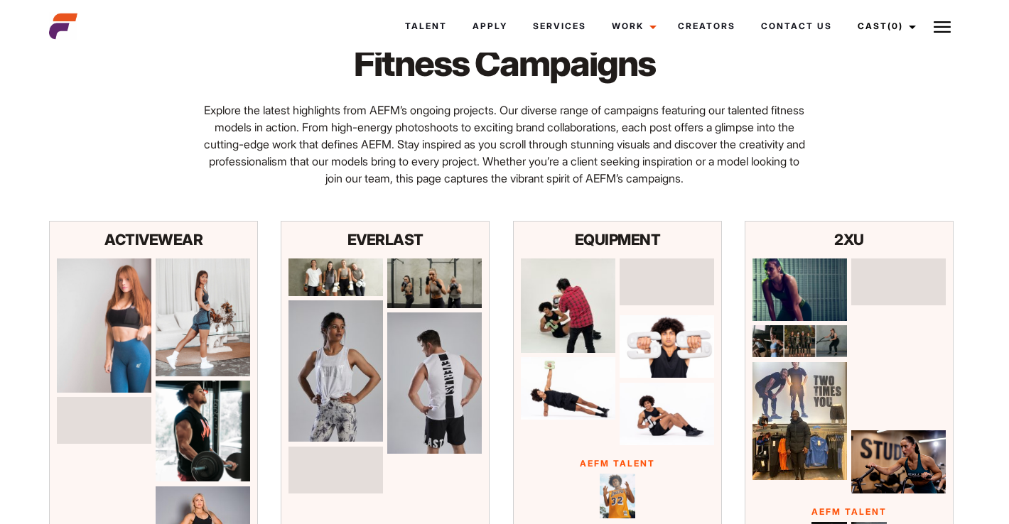
click at [862, 251] on p "2XU" at bounding box center [849, 240] width 194 height 23
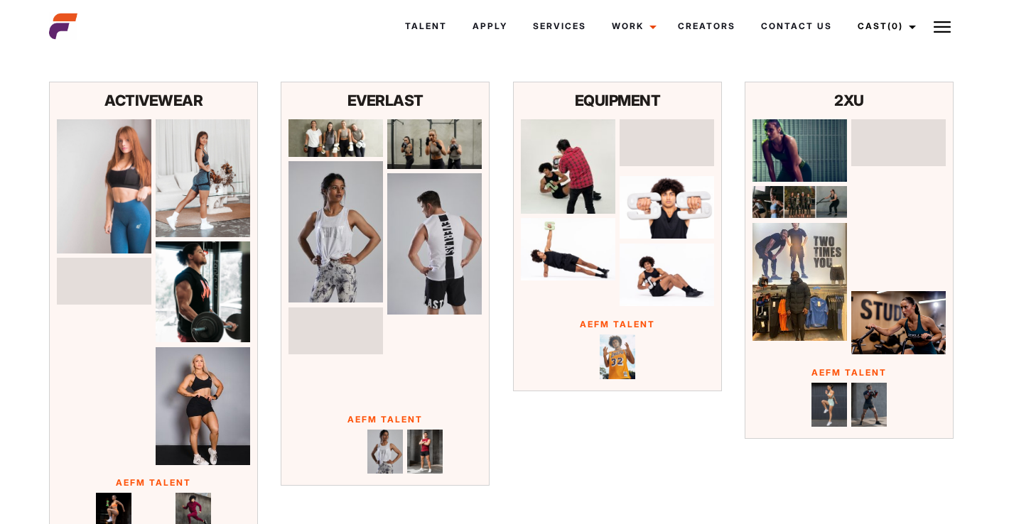
scroll to position [191, 0]
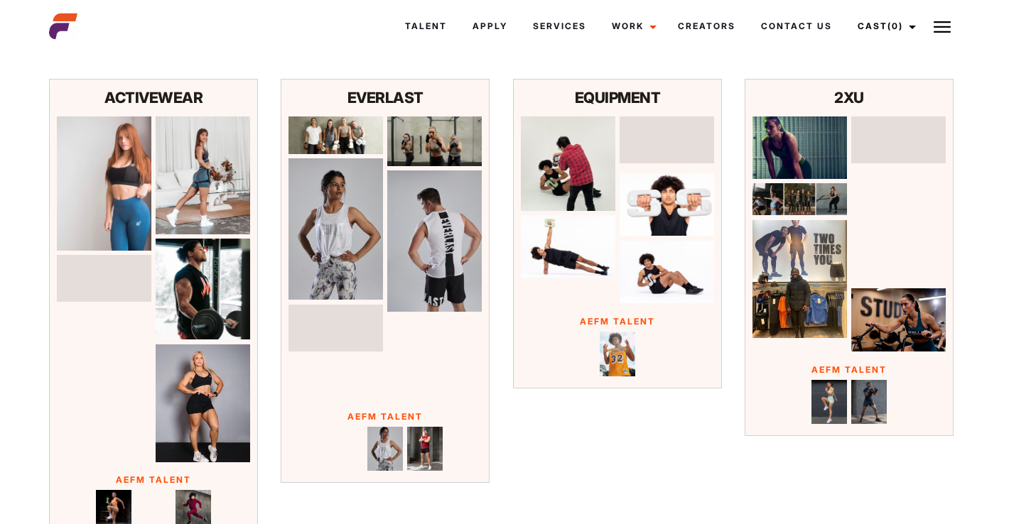
click at [839, 423] on img at bounding box center [829, 402] width 36 height 45
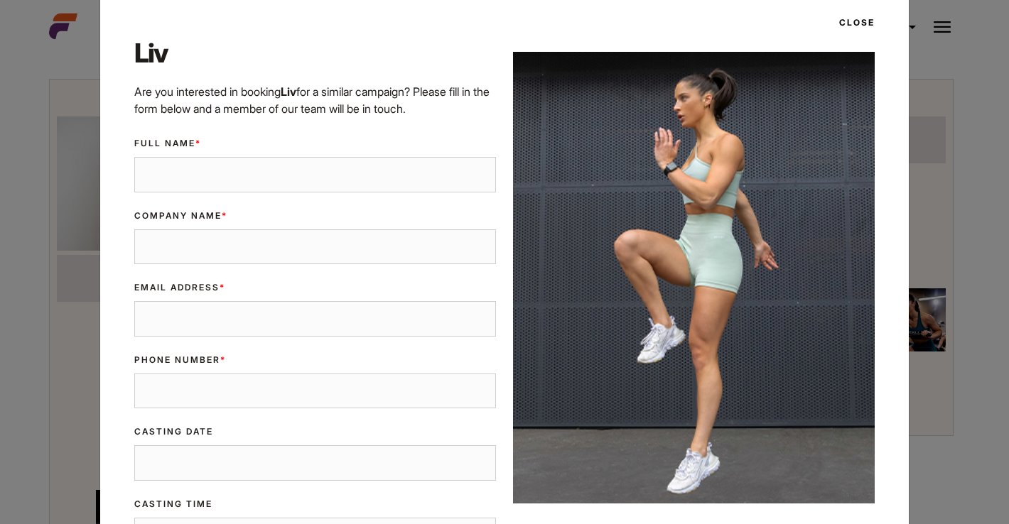
scroll to position [28, 0]
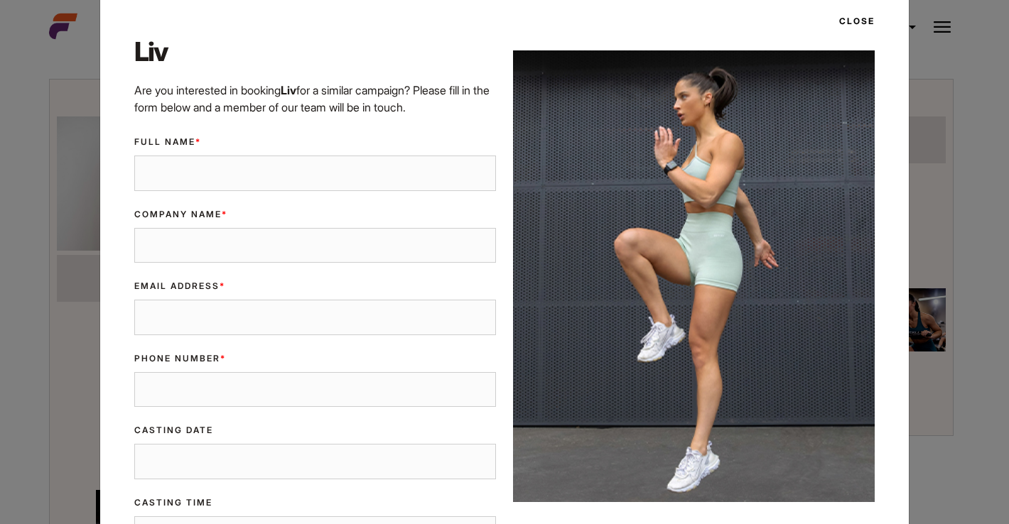
click at [862, 14] on button "Close" at bounding box center [852, 21] width 44 height 24
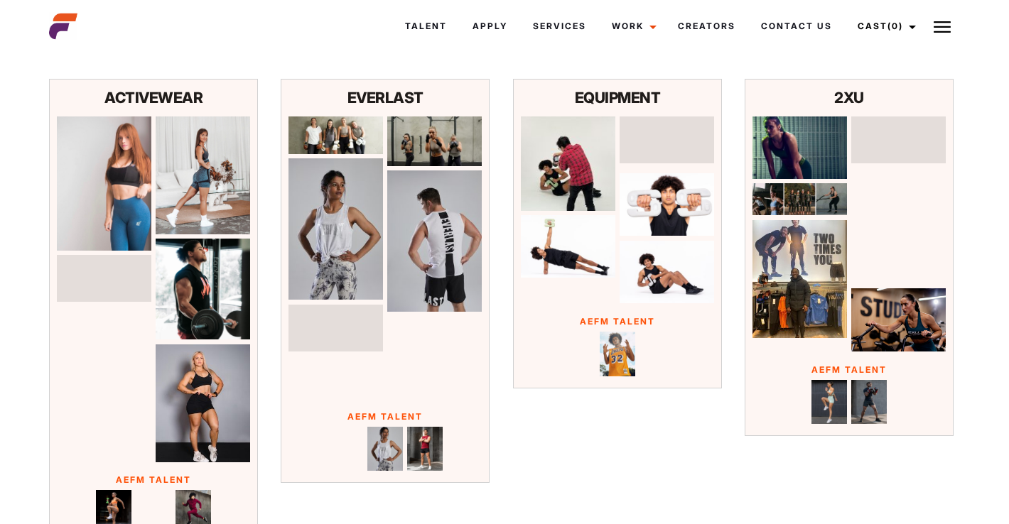
click at [878, 408] on img at bounding box center [869, 402] width 36 height 45
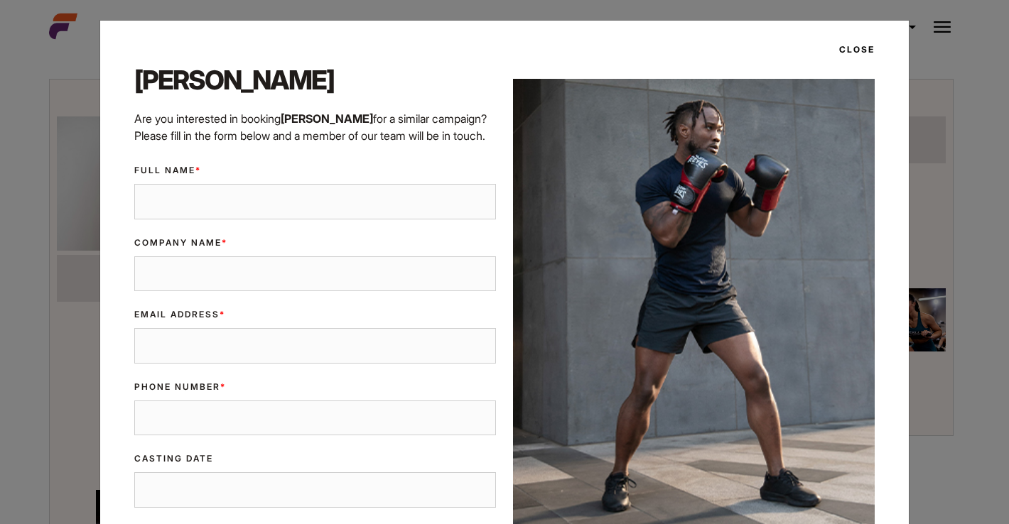
click at [864, 56] on button "Close" at bounding box center [852, 50] width 44 height 24
